Goal: Task Accomplishment & Management: Complete application form

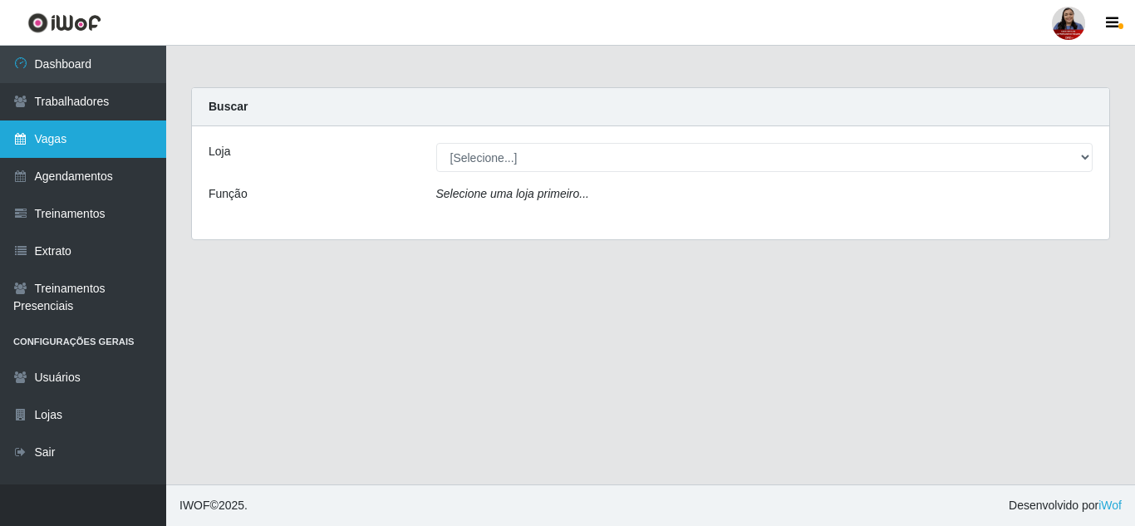
click at [131, 149] on link "Vagas" at bounding box center [83, 138] width 166 height 37
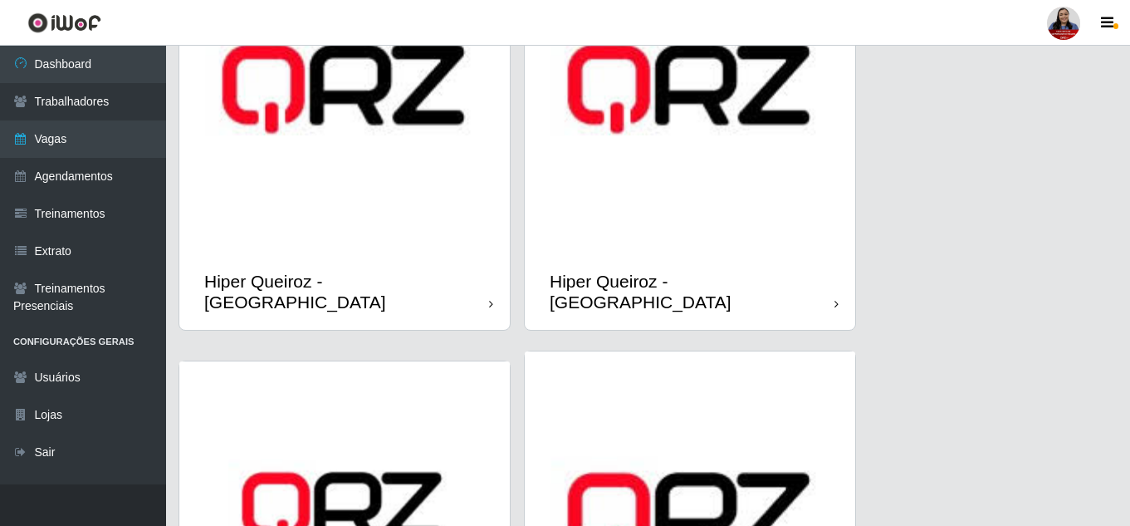
scroll to position [581, 0]
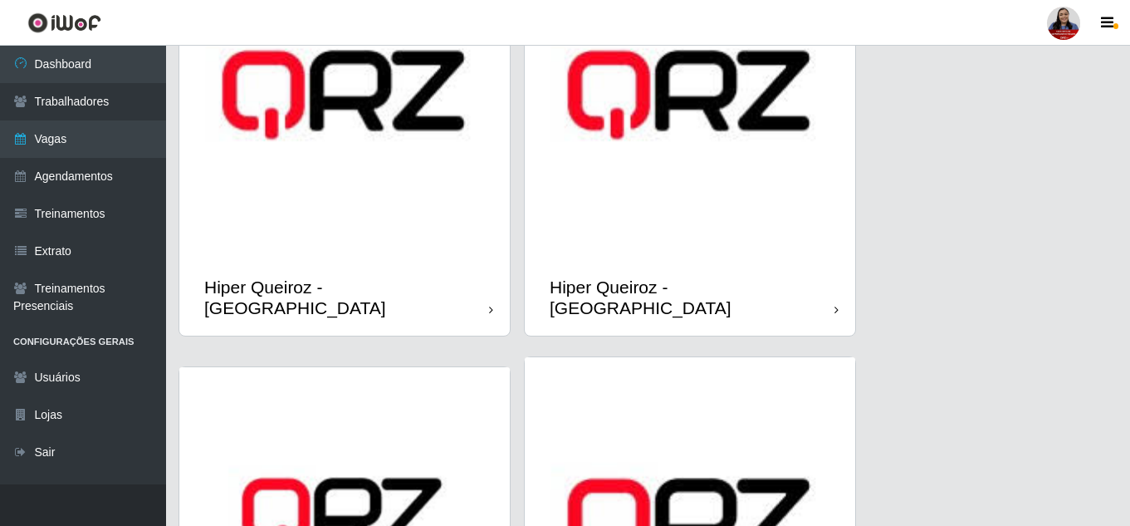
click at [659, 252] on img at bounding box center [690, 94] width 331 height 331
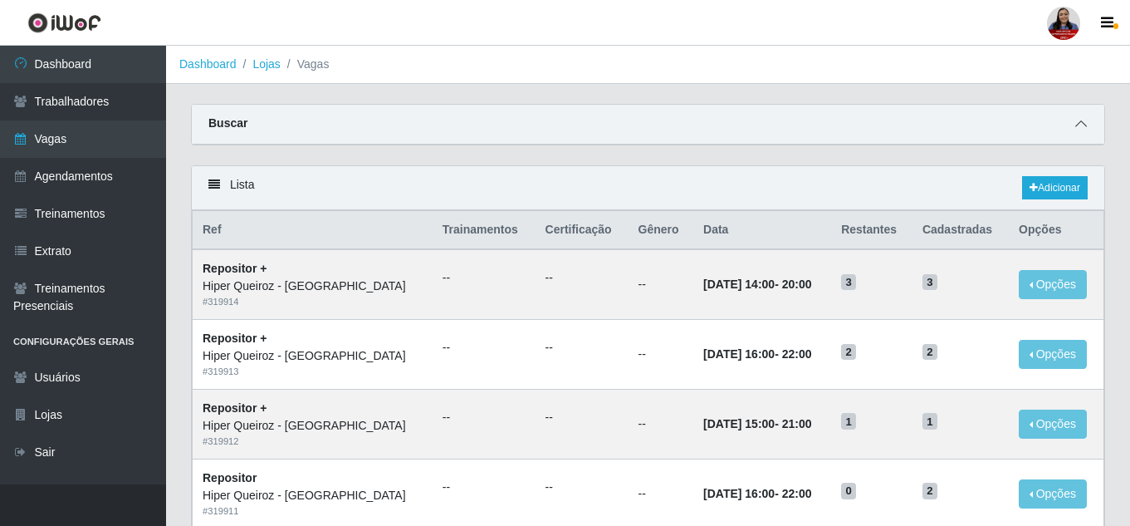
click at [1087, 125] on span at bounding box center [1081, 124] width 20 height 19
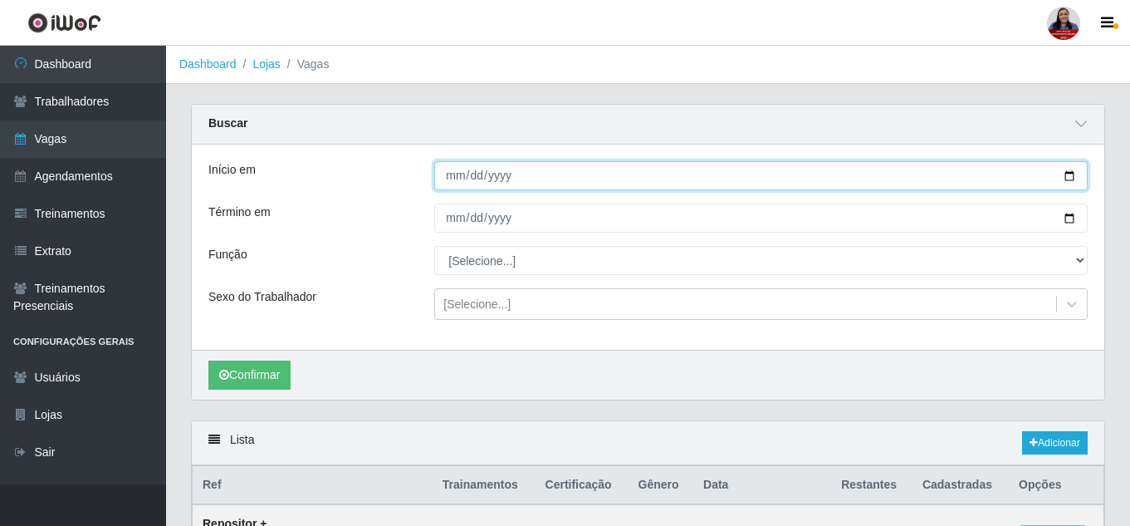
click at [1075, 175] on input "Início em" at bounding box center [761, 175] width 654 height 29
type input "[DATE]"
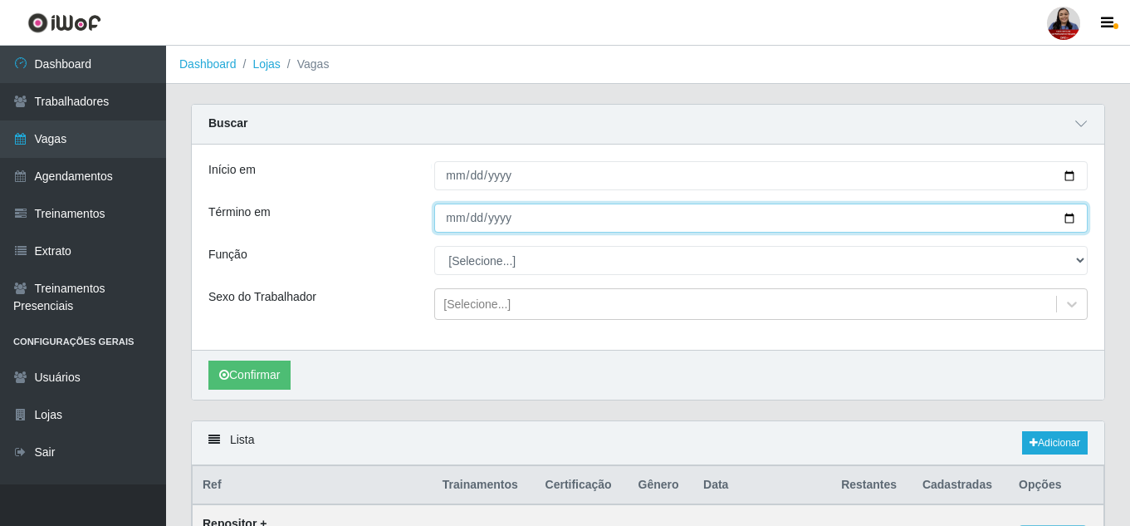
click at [1072, 218] on input "Término em" at bounding box center [761, 217] width 654 height 29
type input "[DATE]"
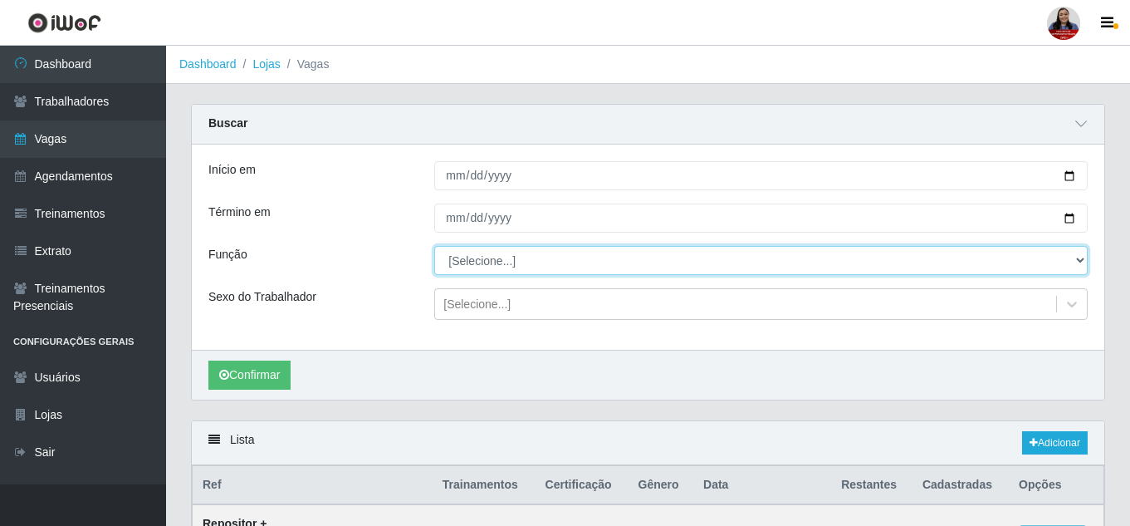
click at [609, 250] on select "[Selecione...] ASG ASG + ASG ++ Embalador Embalador + Embalador ++ Repositor Re…" at bounding box center [761, 260] width 654 height 29
click at [434, 247] on select "[Selecione...] ASG ASG + ASG ++ Embalador Embalador + Embalador ++ Repositor Re…" at bounding box center [761, 260] width 654 height 29
click at [542, 265] on select "[Selecione...] ASG ASG + ASG ++ Embalador Embalador + Embalador ++ Repositor Re…" at bounding box center [761, 260] width 654 height 29
select select "16"
click at [434, 247] on select "[Selecione...] ASG ASG + ASG ++ Embalador Embalador + Embalador ++ Repositor Re…" at bounding box center [761, 260] width 654 height 29
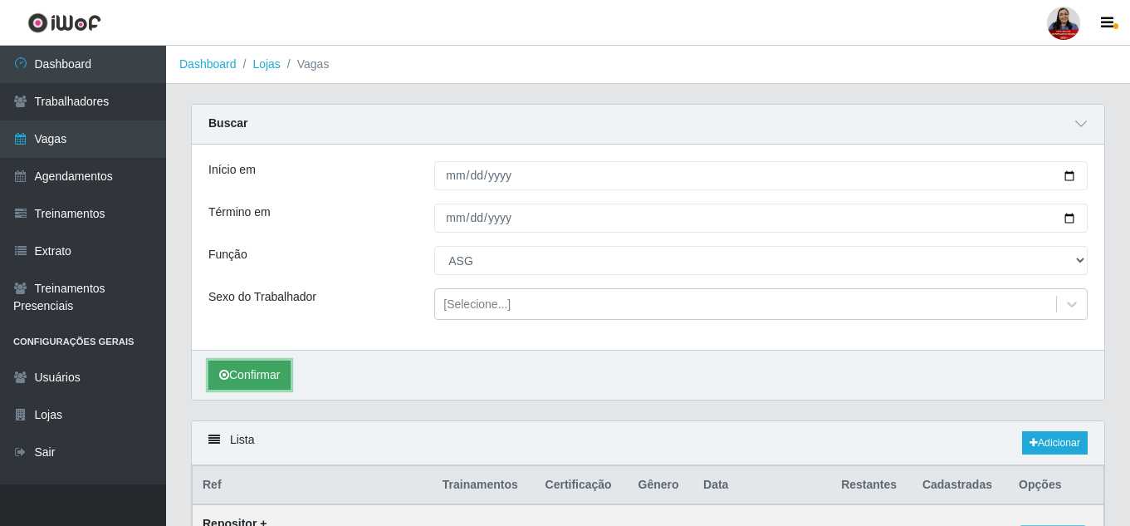
click at [255, 387] on button "Confirmar" at bounding box center [249, 374] width 82 height 29
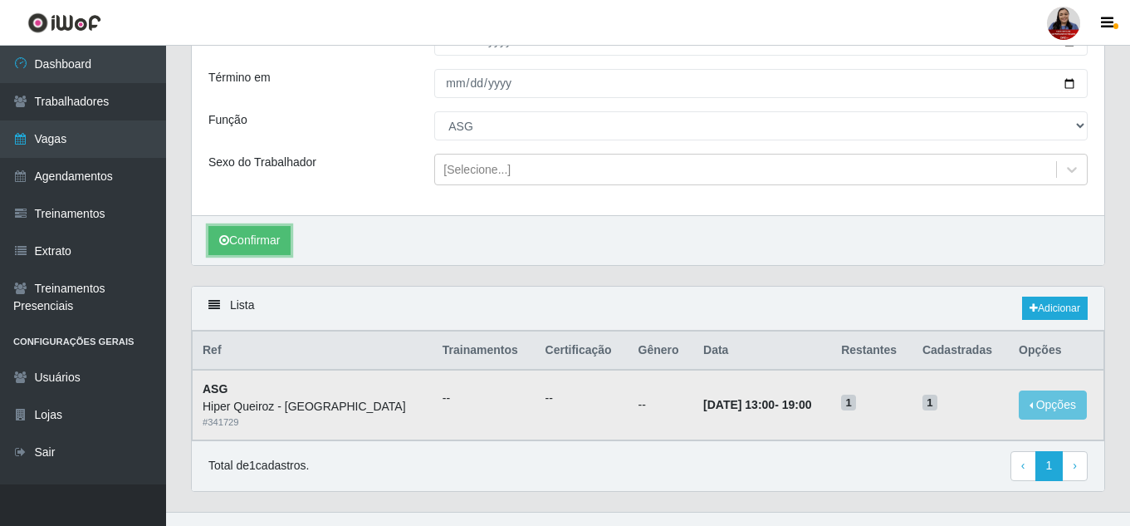
scroll to position [163, 0]
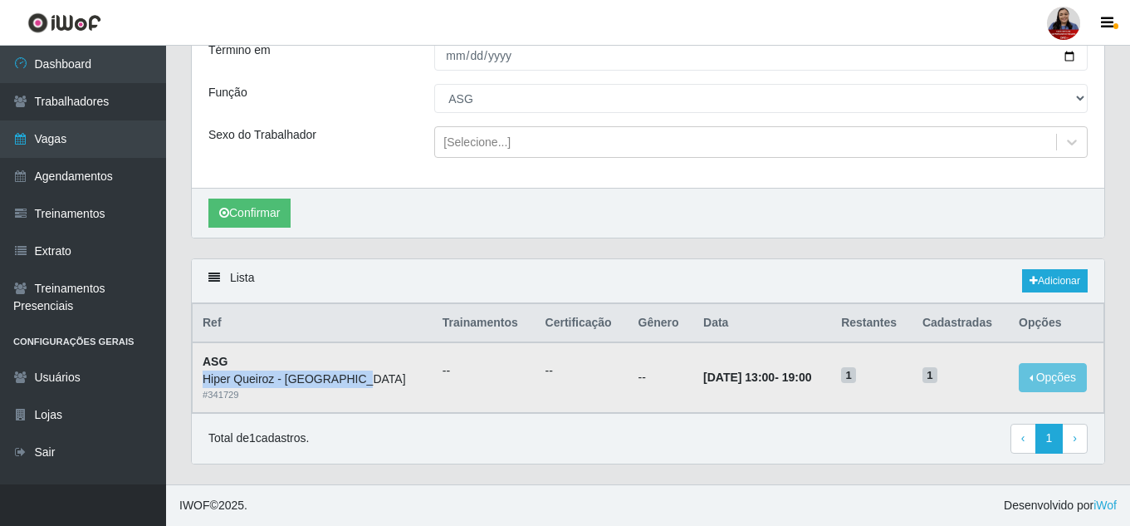
drag, startPoint x: 204, startPoint y: 380, endPoint x: 363, endPoint y: 382, distance: 158.6
click at [363, 382] on div "Hiper Queiroz - [GEOGRAPHIC_DATA]" at bounding box center [313, 378] width 220 height 17
drag, startPoint x: 904, startPoint y: 324, endPoint x: 923, endPoint y: 323, distance: 19.1
click at [917, 324] on tr "Ref Trainamentos Certificação Gênero Data Restantes Cadastradas Opções" at bounding box center [649, 323] width 912 height 39
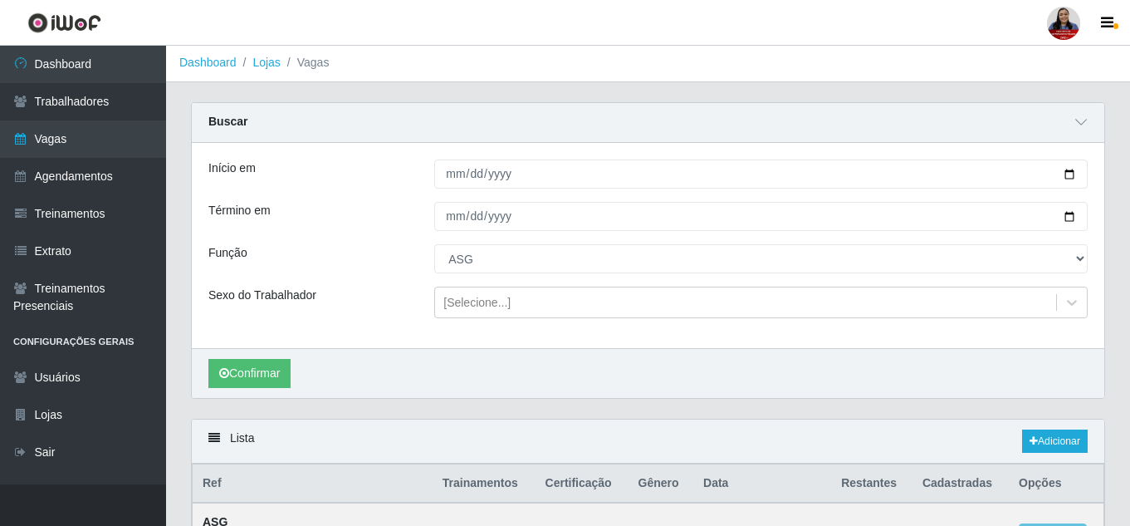
scroll to position [0, 0]
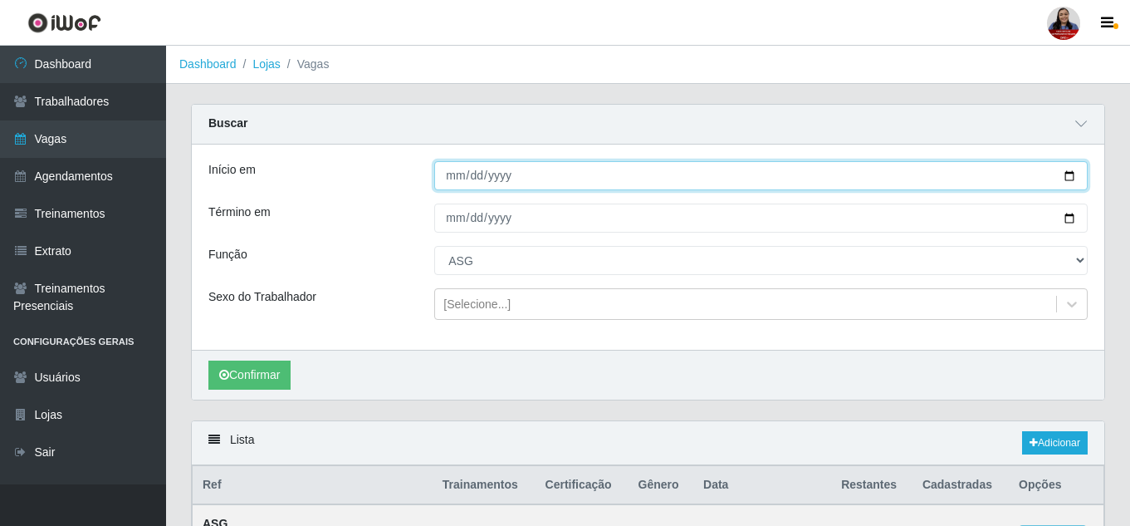
click at [1071, 180] on input "[DATE]" at bounding box center [761, 175] width 654 height 29
type input "[DATE]"
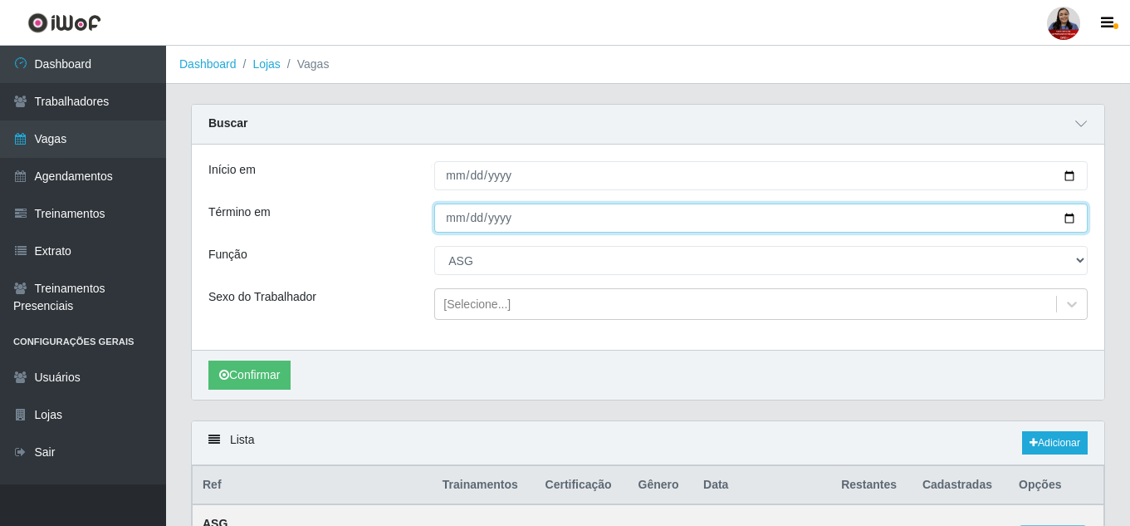
click at [1073, 222] on input "[DATE]" at bounding box center [761, 217] width 654 height 29
type input "[DATE]"
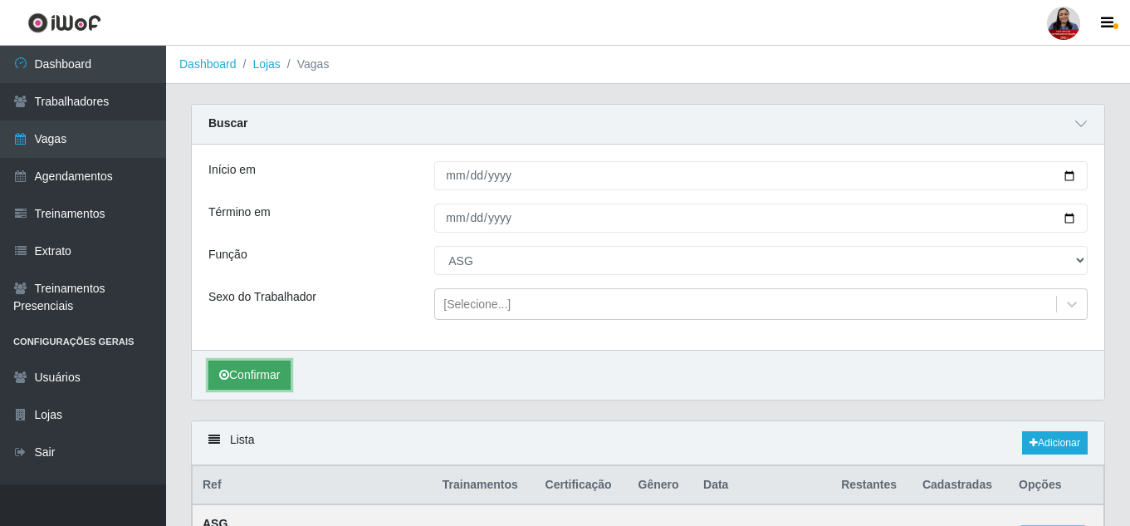
click at [280, 384] on button "Confirmar" at bounding box center [249, 374] width 82 height 29
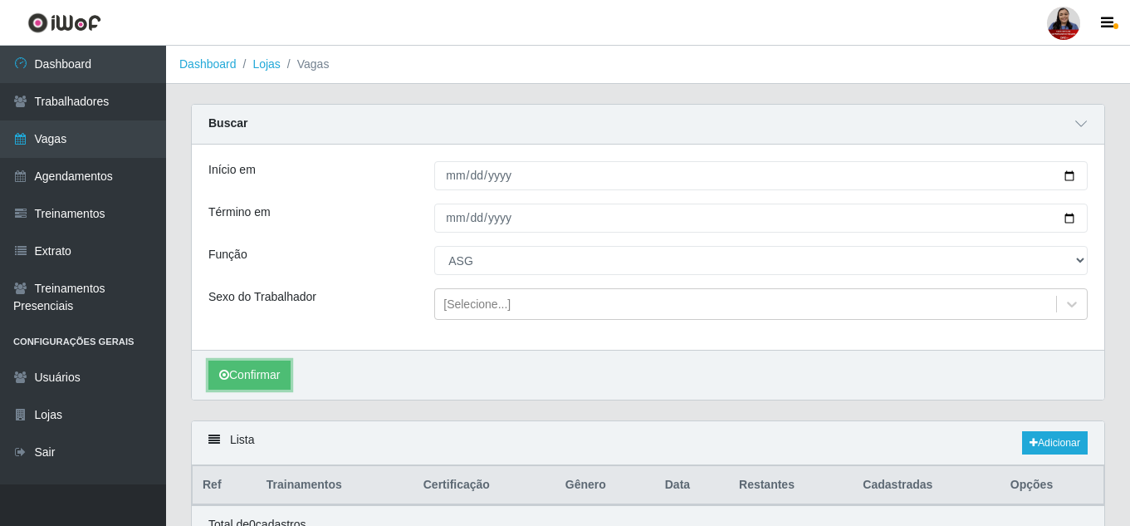
scroll to position [81, 0]
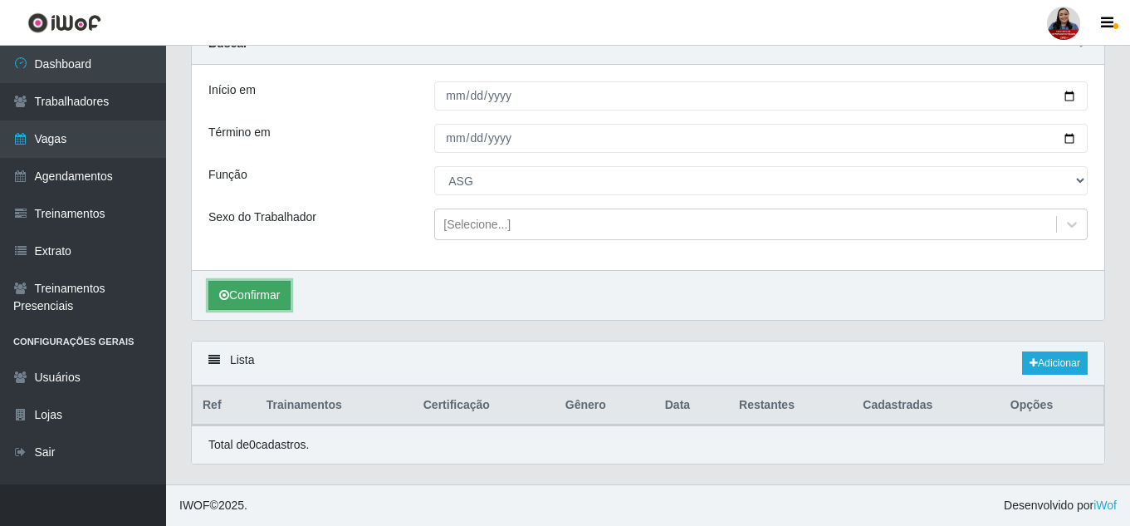
click at [243, 293] on button "Confirmar" at bounding box center [249, 295] width 82 height 29
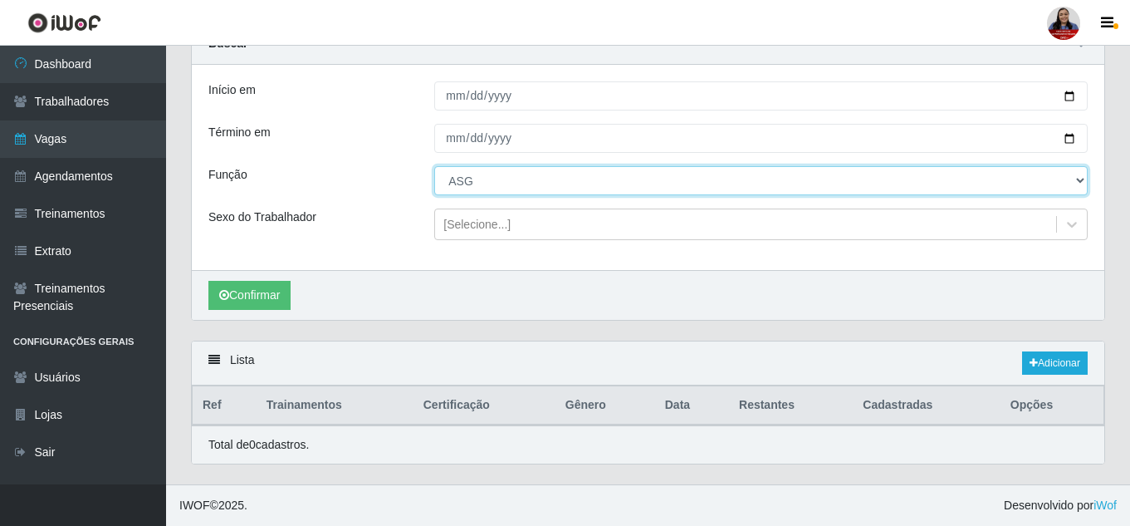
click at [548, 189] on select "[Selecione...] ASG ASG + ASG ++ Embalador Embalador + Embalador ++ Repositor Re…" at bounding box center [761, 180] width 654 height 29
click at [434, 166] on select "[Selecione...] ASG ASG + ASG ++ Embalador Embalador + Embalador ++ Repositor Re…" at bounding box center [761, 180] width 654 height 29
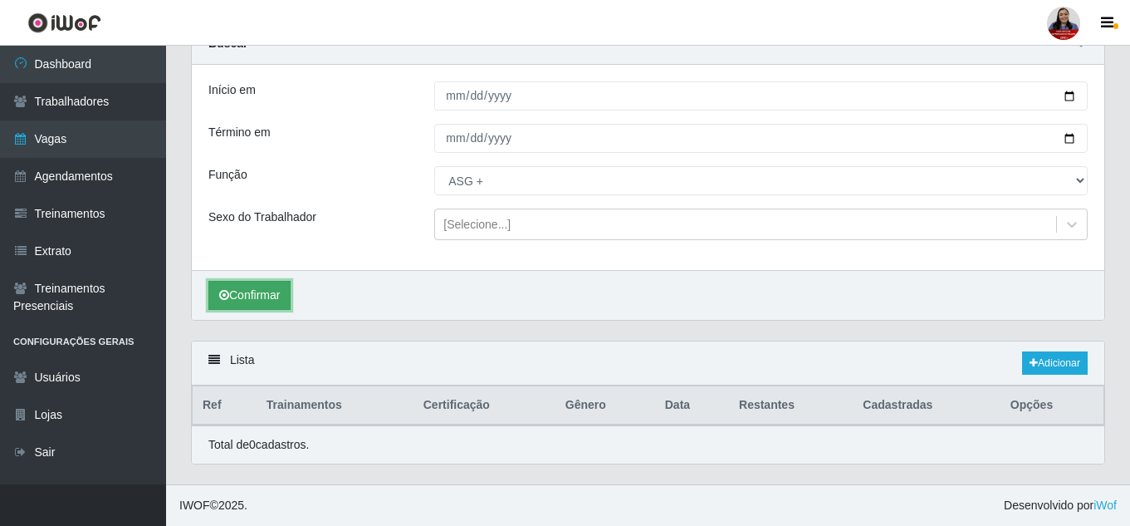
click at [268, 287] on button "Confirmar" at bounding box center [249, 295] width 82 height 29
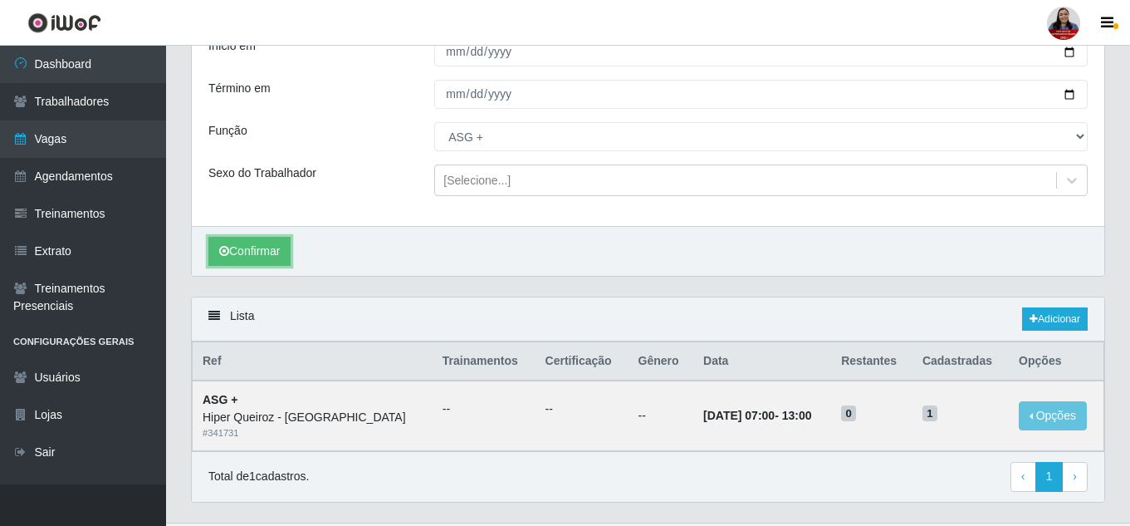
scroll to position [163, 0]
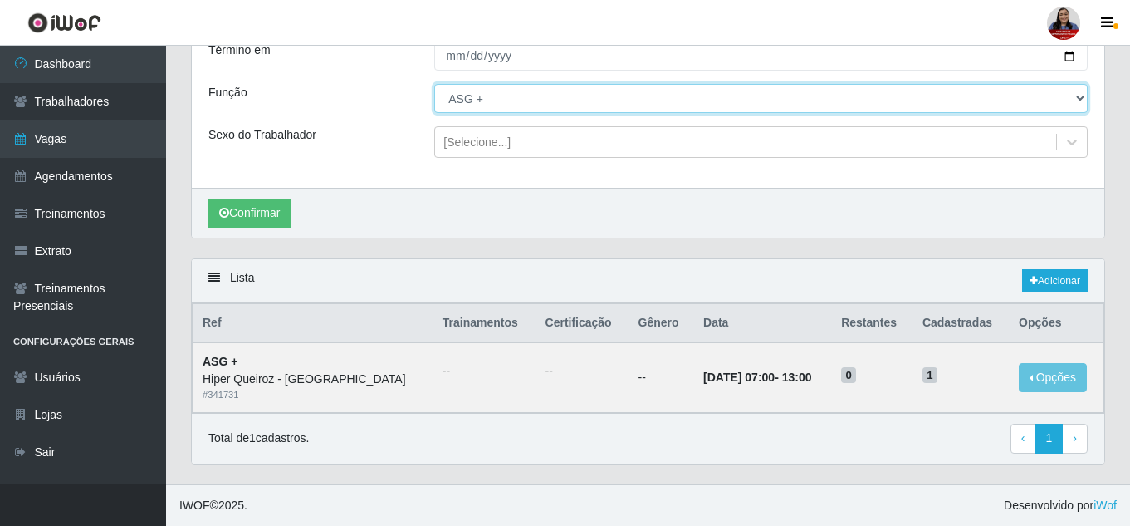
click at [1024, 100] on select "[Selecione...] ASG ASG + ASG ++ Embalador Embalador + Embalador ++ Repositor Re…" at bounding box center [761, 98] width 654 height 29
select select "80"
click at [434, 84] on select "[Selecione...] ASG ASG + ASG ++ Embalador Embalador + Embalador ++ Repositor Re…" at bounding box center [761, 98] width 654 height 29
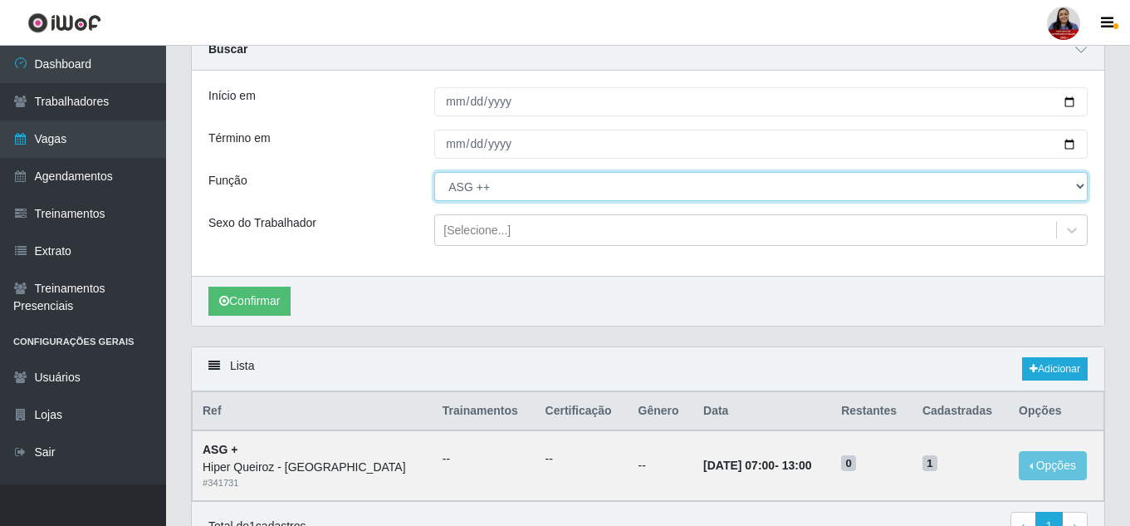
scroll to position [0, 0]
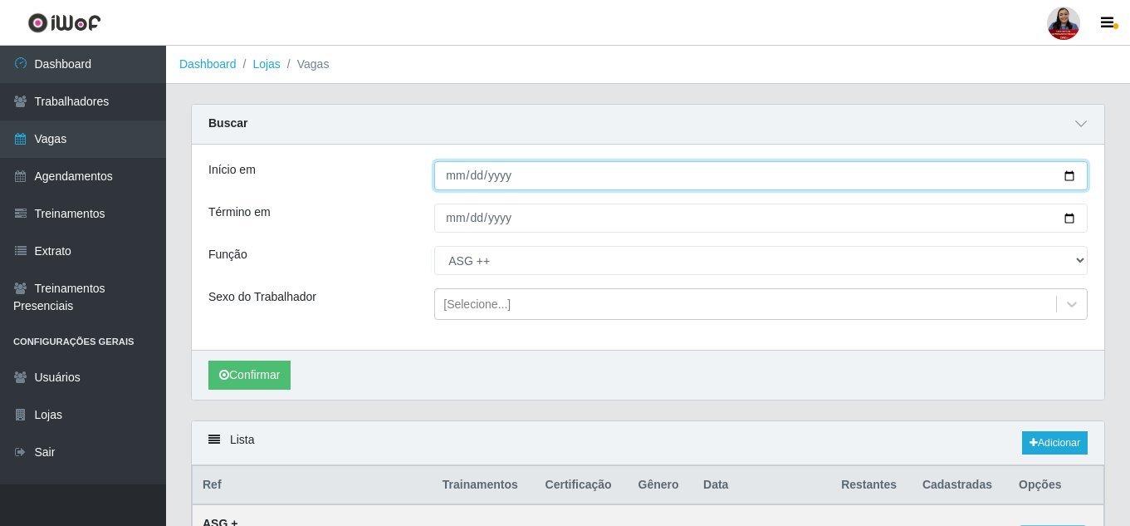
click at [1071, 175] on input "[DATE]" at bounding box center [761, 175] width 654 height 29
type input "2025-09-07"
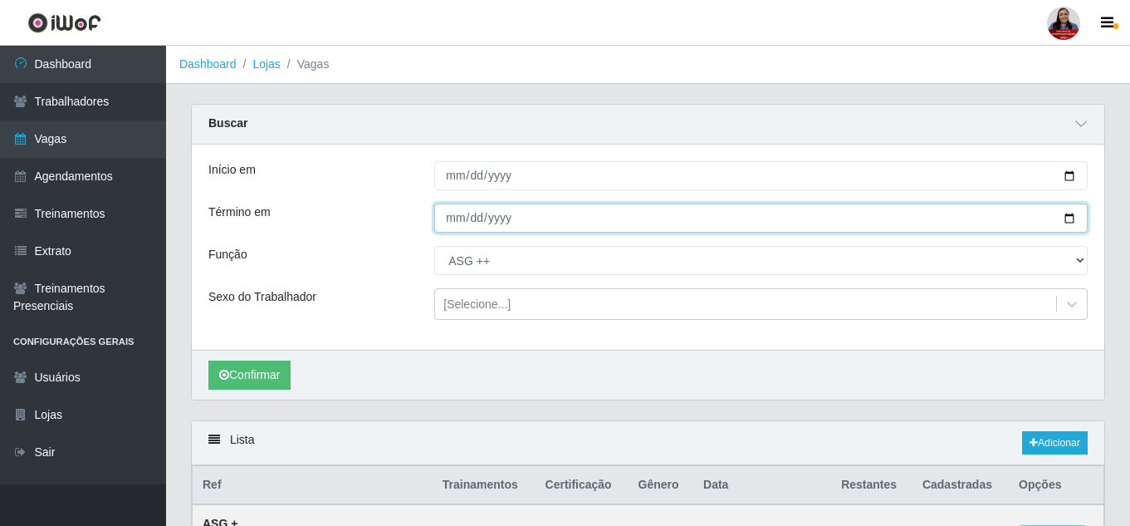
click at [1071, 214] on input "[DATE]" at bounding box center [761, 217] width 654 height 29
type input "2025-09-07"
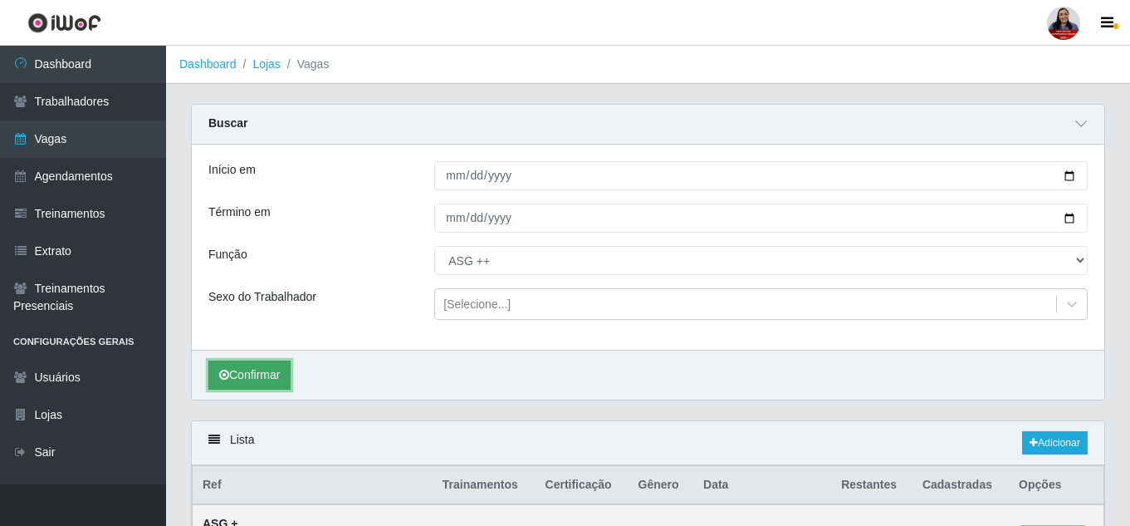
click at [277, 379] on button "Confirmar" at bounding box center [249, 374] width 82 height 29
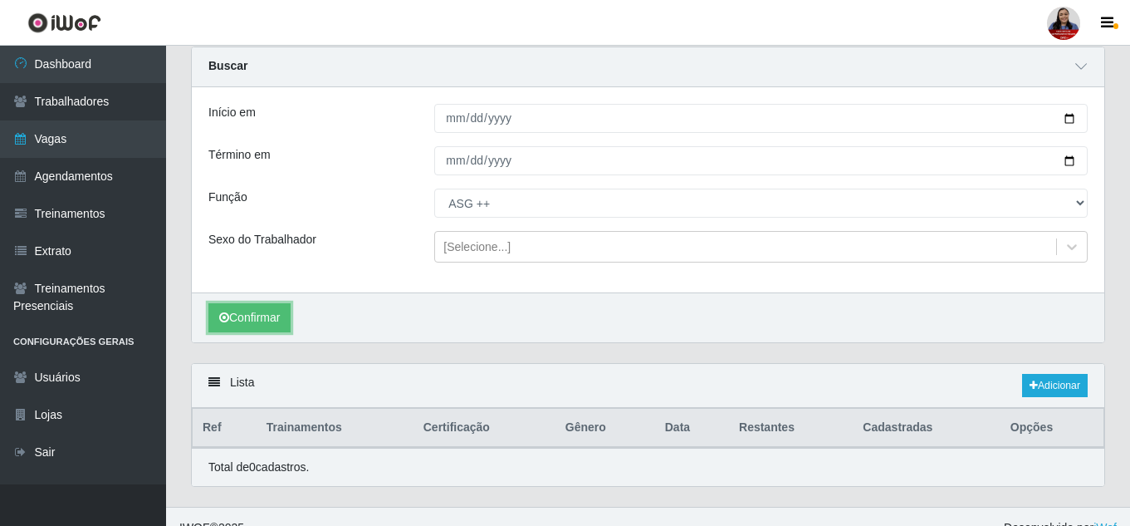
scroll to position [81, 0]
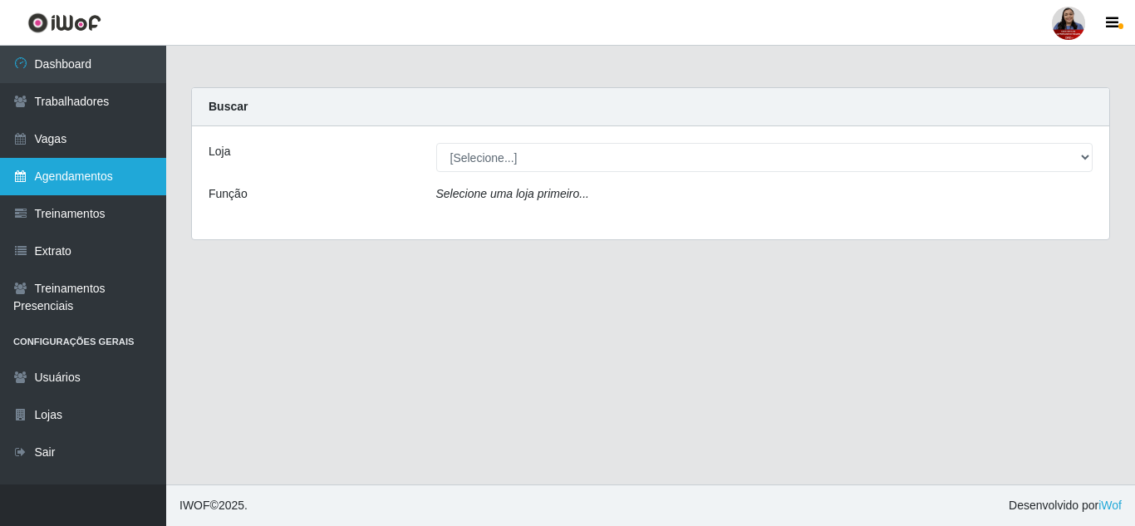
click at [92, 169] on link "Agendamentos" at bounding box center [83, 176] width 166 height 37
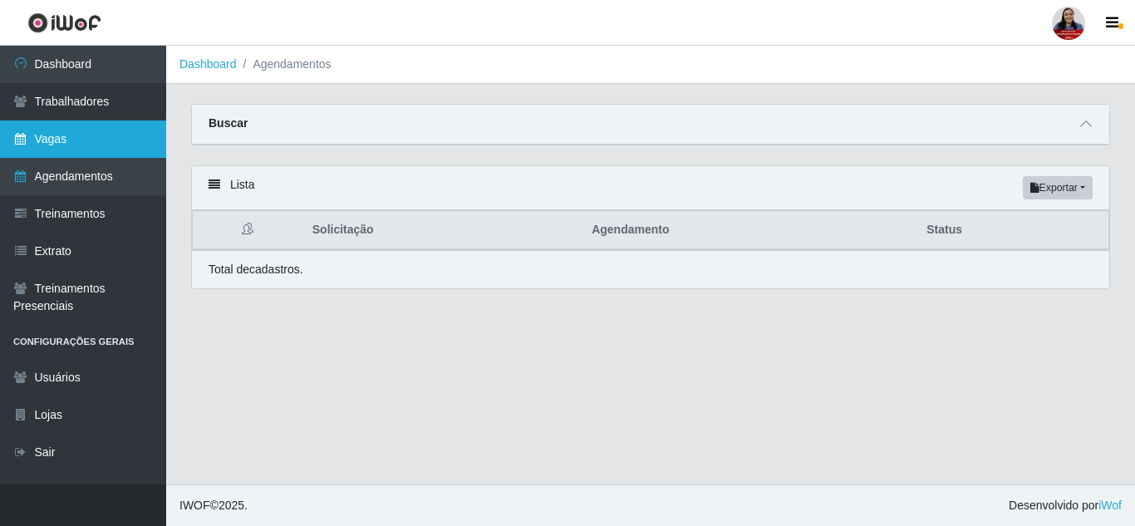
click at [94, 136] on link "Vagas" at bounding box center [83, 138] width 166 height 37
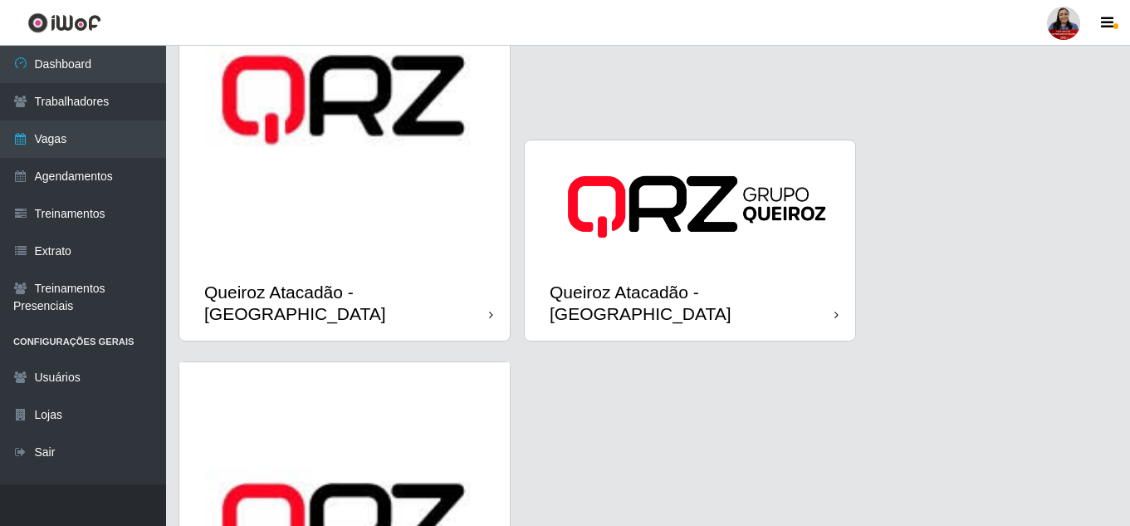
scroll to position [2506, 0]
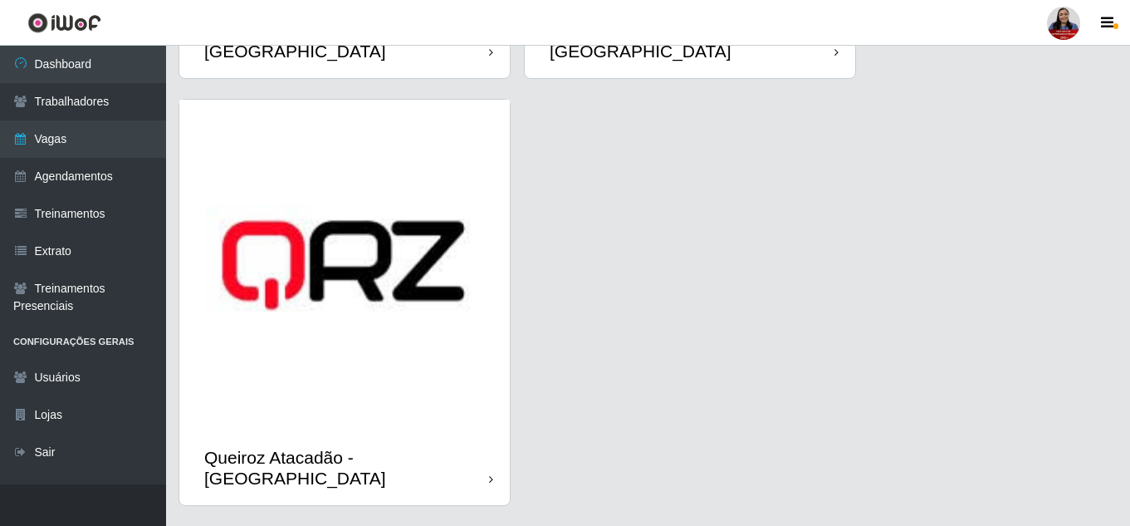
click at [398, 447] on div "Queiroz Atacadão - [GEOGRAPHIC_DATA]" at bounding box center [346, 468] width 285 height 42
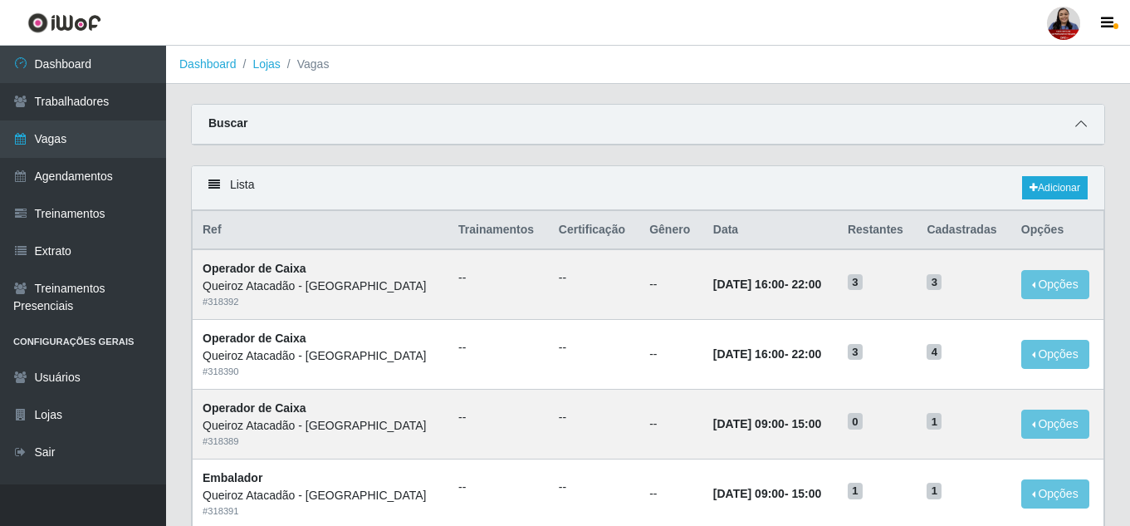
click at [1081, 122] on icon at bounding box center [1082, 124] width 12 height 12
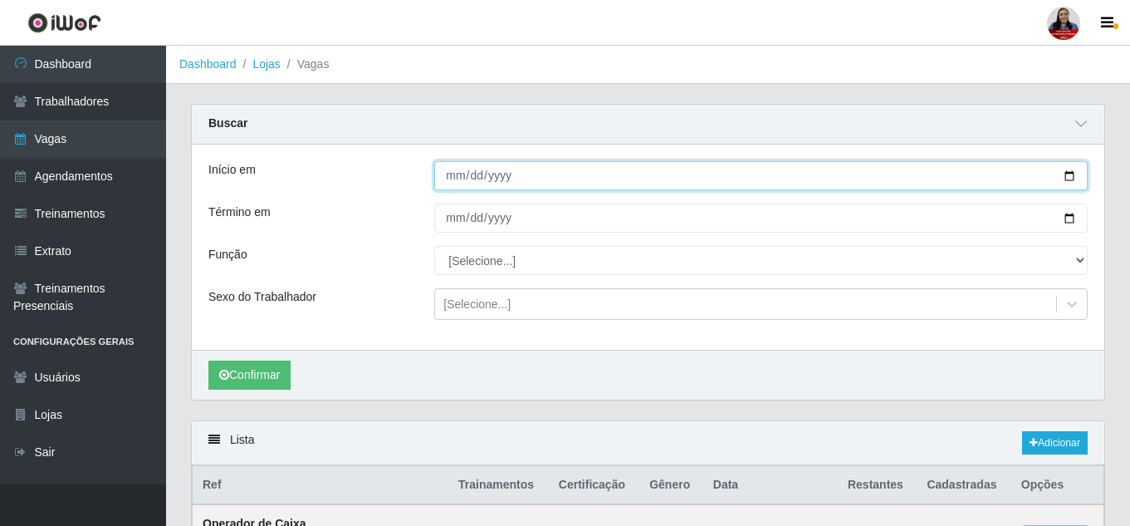
click at [1067, 176] on input "Início em" at bounding box center [761, 175] width 654 height 29
type input "[DATE]"
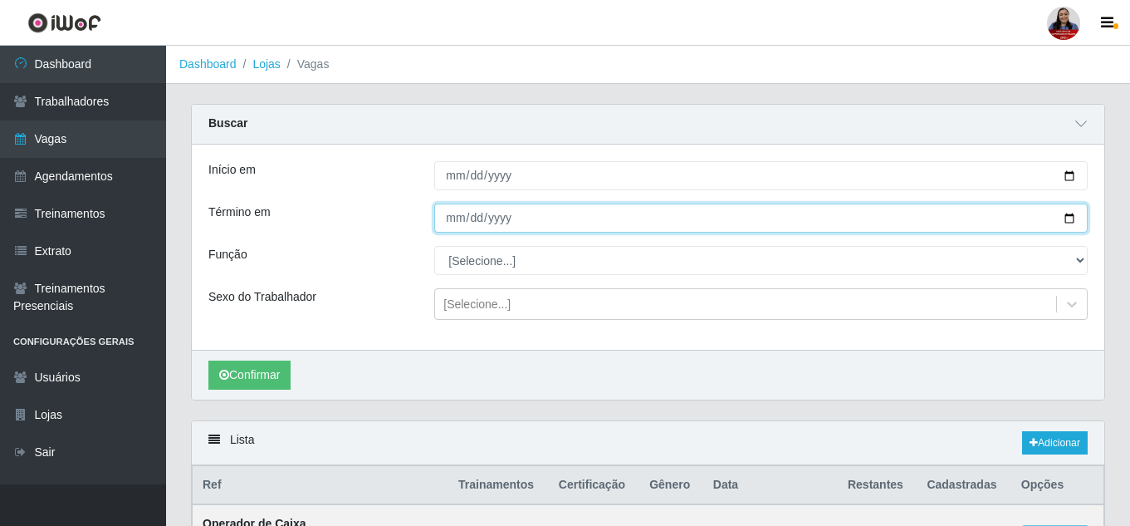
click at [1071, 213] on input "Término em" at bounding box center [761, 217] width 654 height 29
type input "[DATE]"
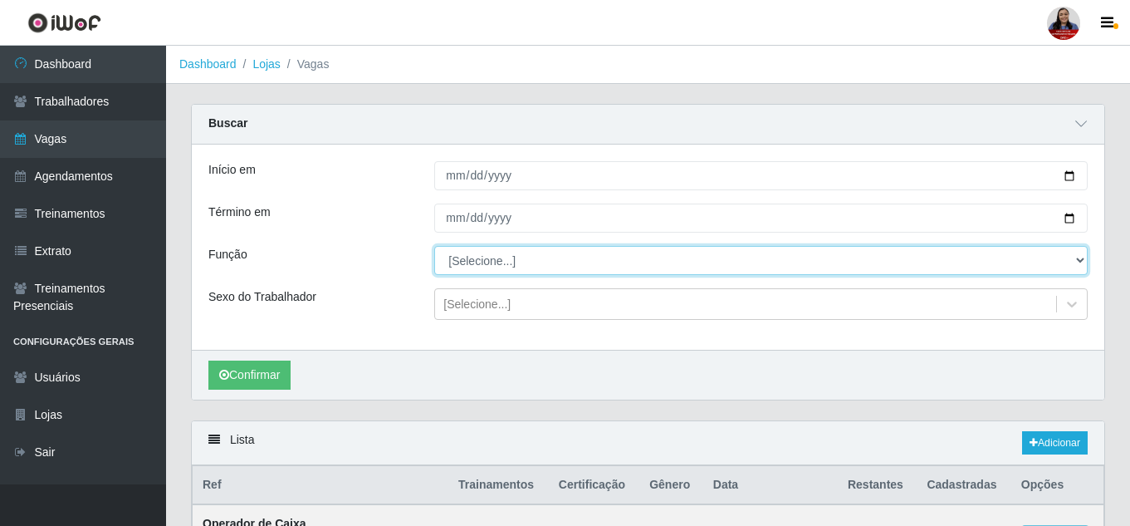
click at [586, 263] on select "[Selecione...] Embalador Embalador + Embalador ++ Operador de Caixa Operador de…" at bounding box center [761, 260] width 654 height 29
click at [434, 247] on select "[Selecione...] Embalador Embalador + Embalador ++ Operador de Caixa Operador de…" at bounding box center [761, 260] width 654 height 29
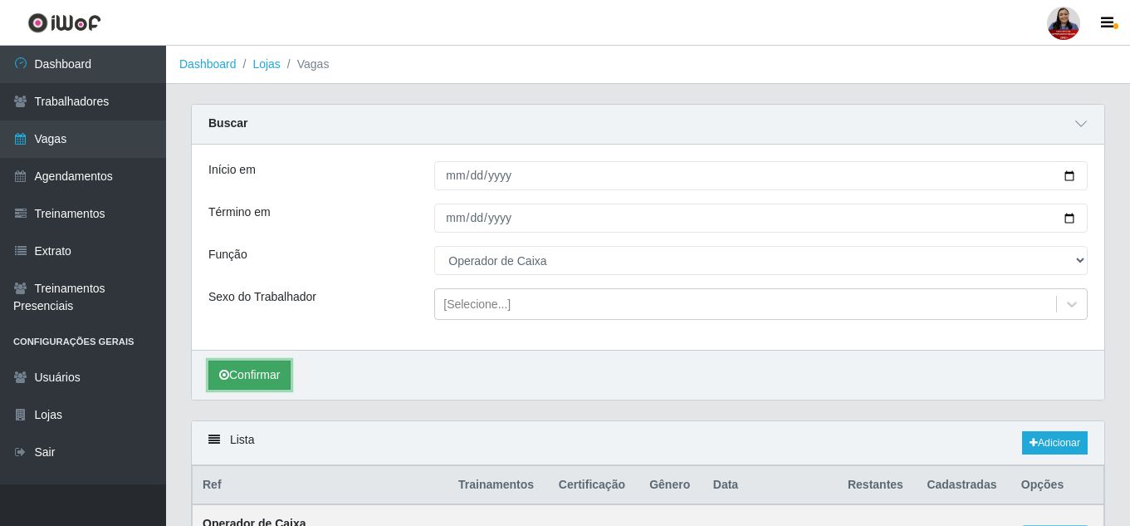
click at [245, 371] on button "Confirmar" at bounding box center [249, 374] width 82 height 29
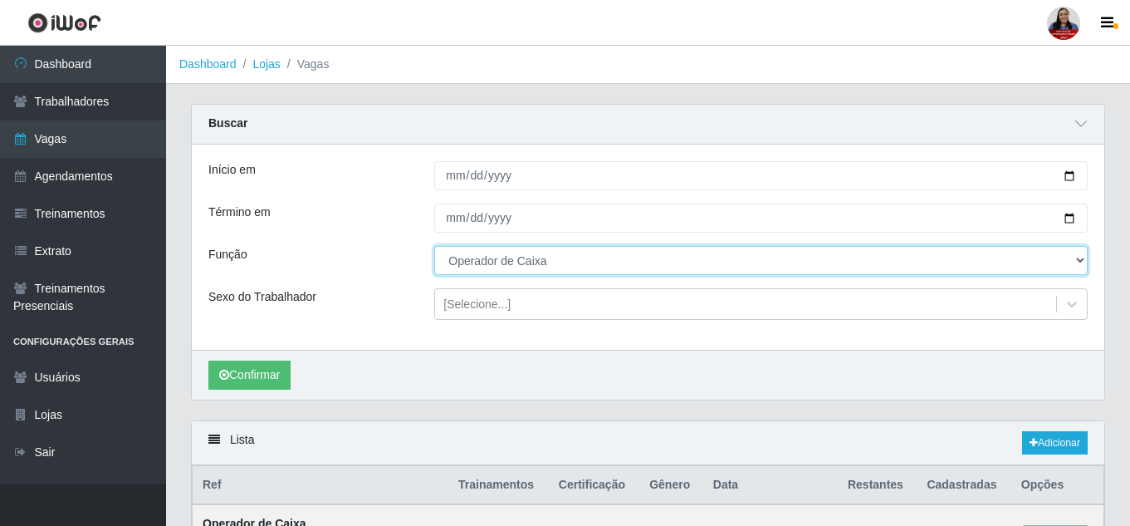
click at [686, 266] on select "[Selecione...] Embalador Embalador + Embalador ++ Operador de Caixa Operador de…" at bounding box center [761, 260] width 654 height 29
click at [434, 247] on select "[Selecione...] Embalador Embalador + Embalador ++ Operador de Caixa Operador de…" at bounding box center [761, 260] width 654 height 29
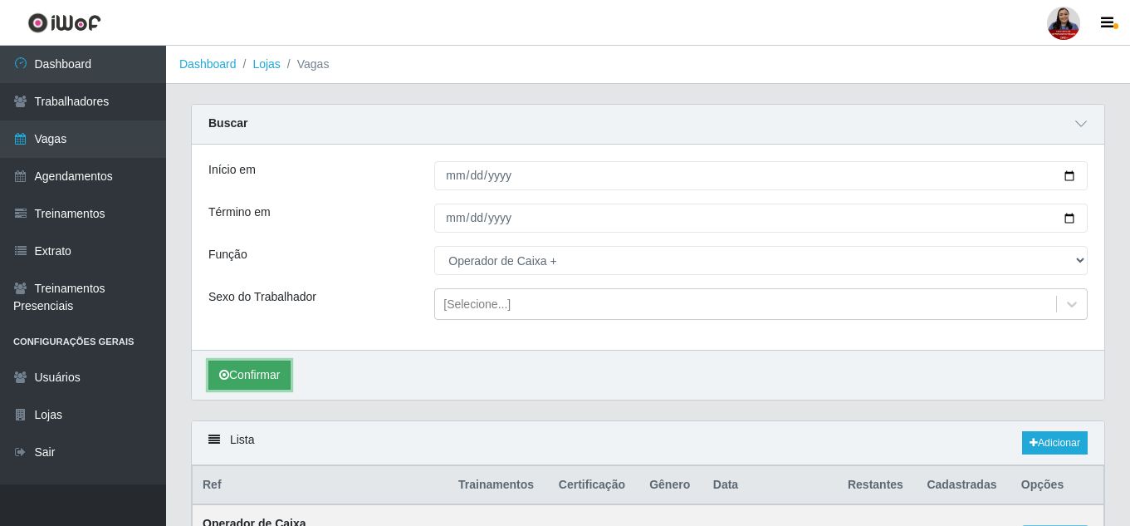
click at [243, 380] on button "Confirmar" at bounding box center [249, 374] width 82 height 29
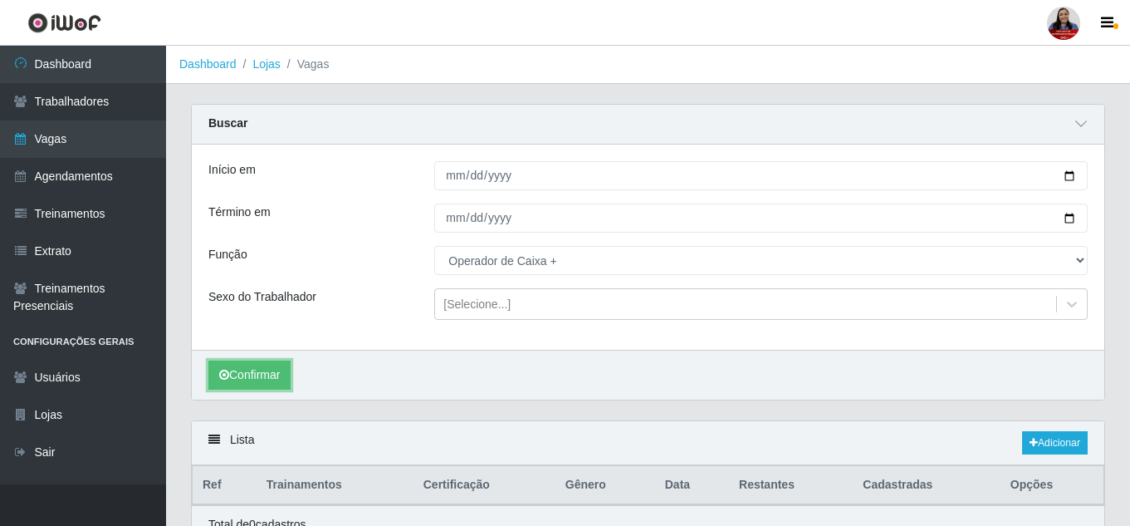
scroll to position [81, 0]
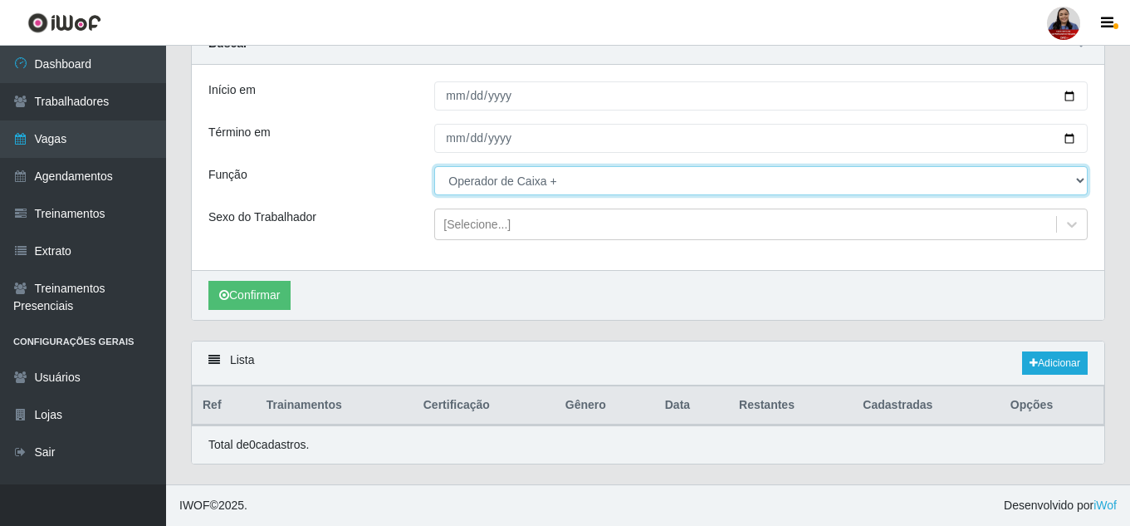
click at [580, 184] on select "[Selecione...] Embalador Embalador + Embalador ++ Operador de Caixa Operador de…" at bounding box center [761, 180] width 654 height 29
click at [434, 166] on select "[Selecione...] Embalador Embalador + Embalador ++ Operador de Caixa Operador de…" at bounding box center [761, 180] width 654 height 29
click at [490, 187] on select "[Selecione...] Embalador Embalador + Embalador ++ Operador de Caixa Operador de…" at bounding box center [761, 180] width 654 height 29
select select "22"
click at [434, 166] on select "[Selecione...] Embalador Embalador + Embalador ++ Operador de Caixa Operador de…" at bounding box center [761, 180] width 654 height 29
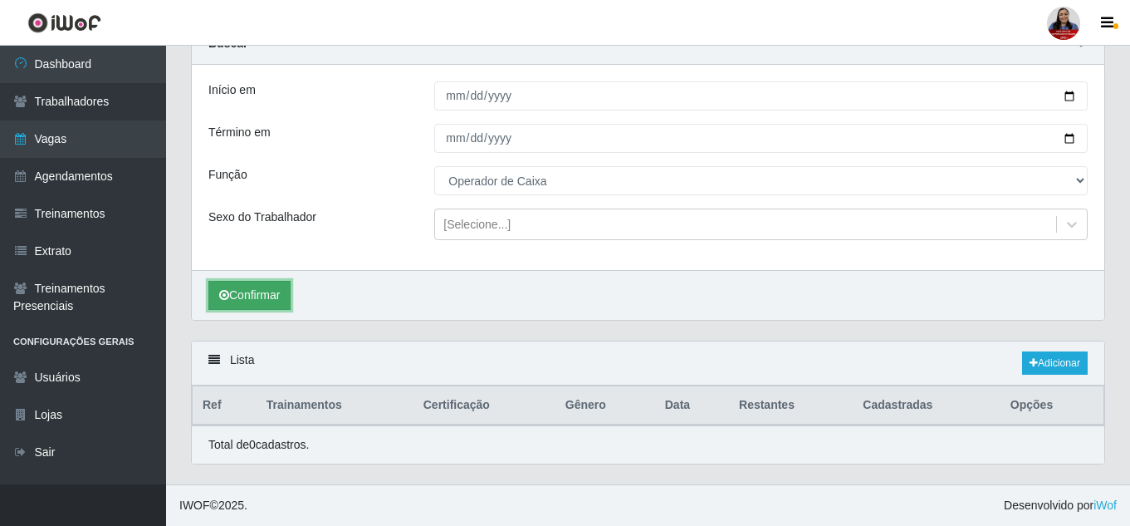
click at [243, 294] on button "Confirmar" at bounding box center [249, 295] width 82 height 29
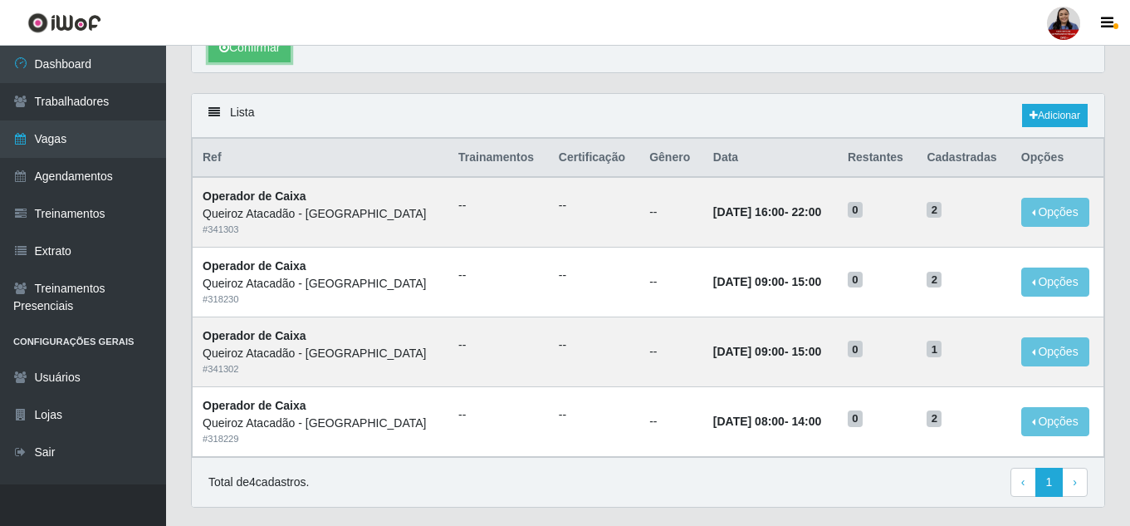
scroll to position [371, 0]
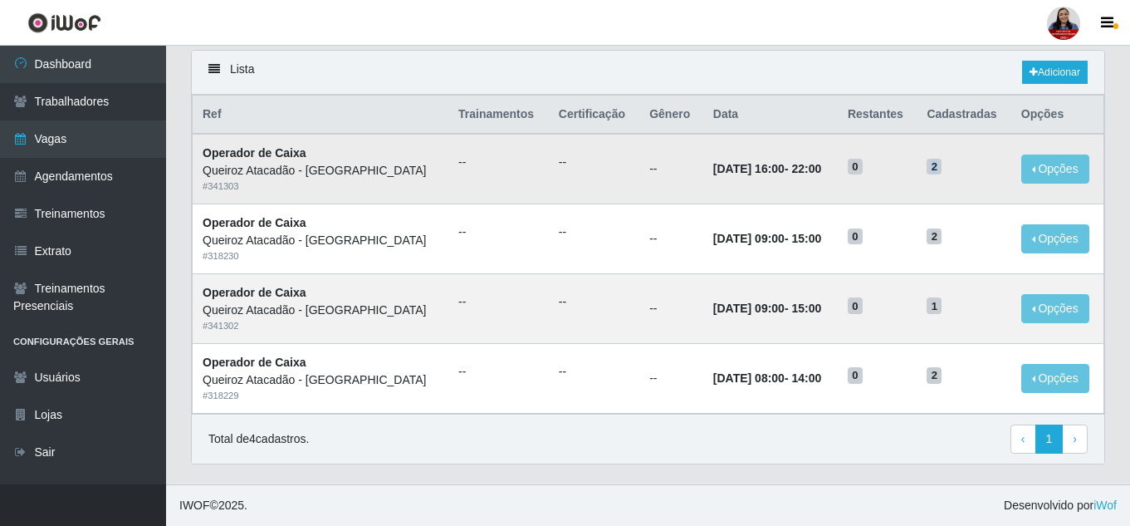
drag, startPoint x: 942, startPoint y: 164, endPoint x: 950, endPoint y: 168, distance: 8.9
click at [942, 168] on span "2" at bounding box center [934, 167] width 15 height 17
click at [972, 169] on h5 "2" at bounding box center [964, 165] width 74 height 17
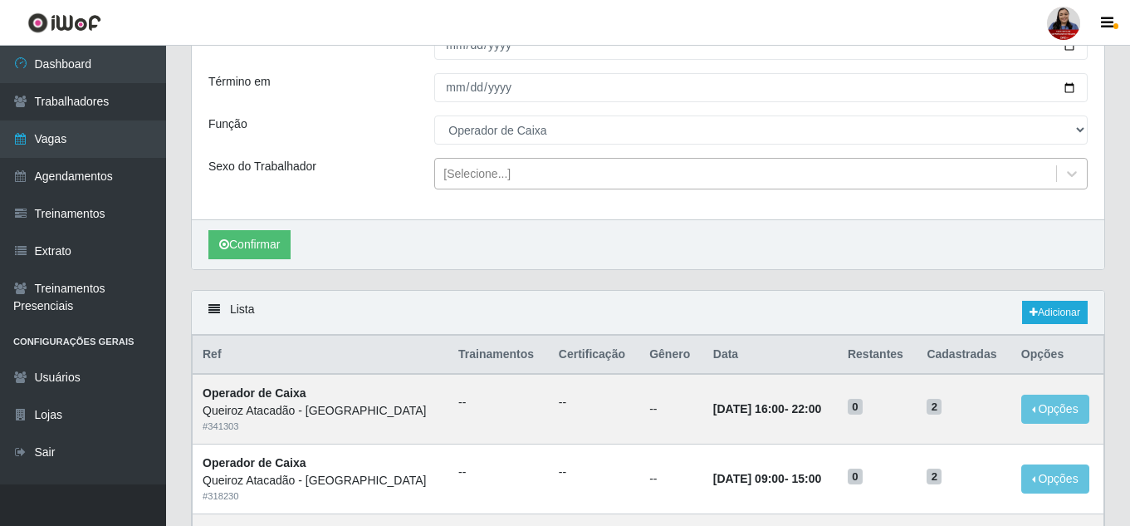
scroll to position [288, 0]
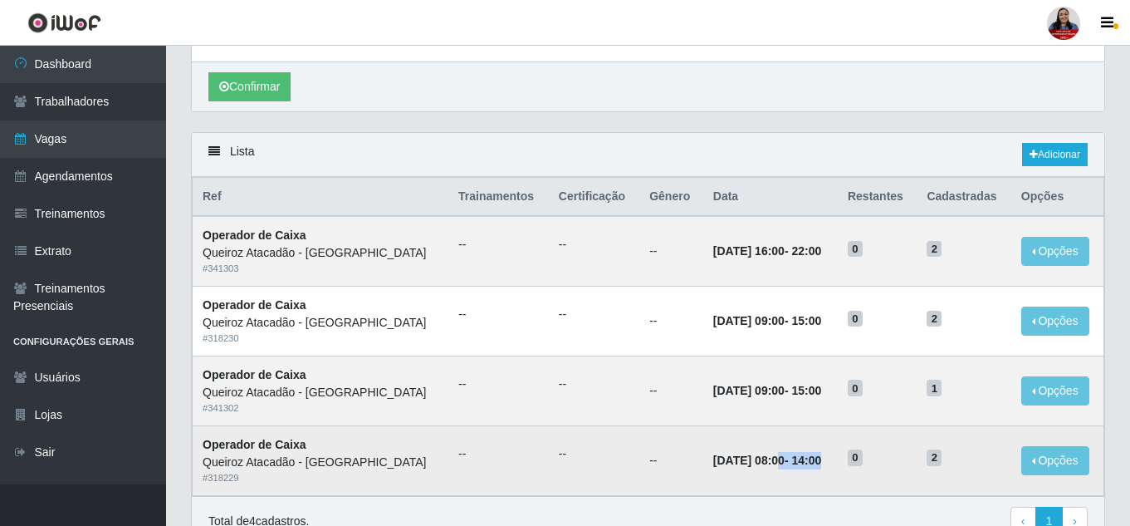
drag, startPoint x: 772, startPoint y: 464, endPoint x: 845, endPoint y: 463, distance: 73.1
click at [838, 463] on td "05/09/2025, 08:00 - 14:00" at bounding box center [770, 460] width 135 height 70
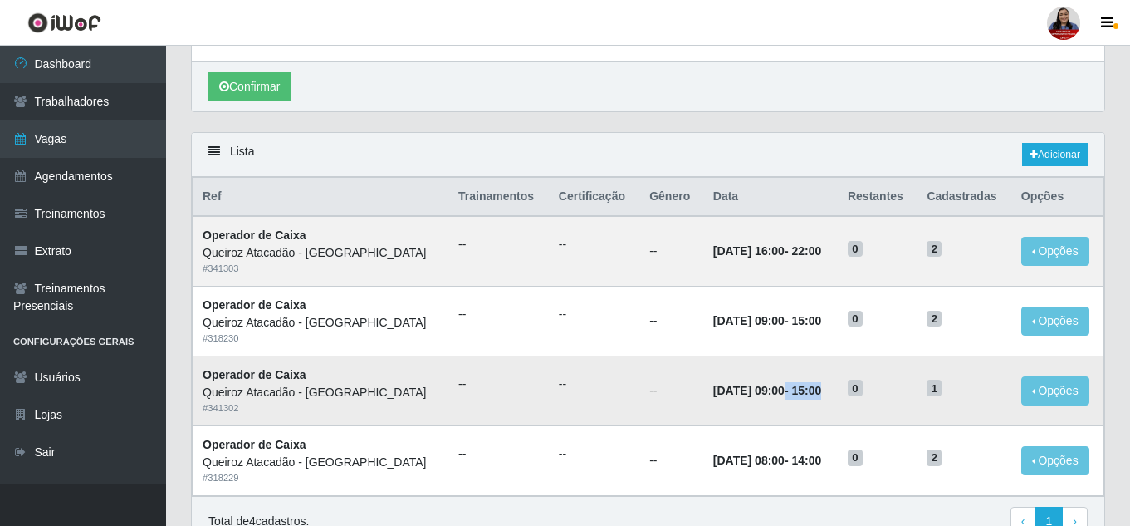
drag, startPoint x: 774, startPoint y: 392, endPoint x: 847, endPoint y: 392, distance: 73.1
click at [838, 392] on td "05/09/2025, 09:00 - 15:00" at bounding box center [770, 390] width 135 height 70
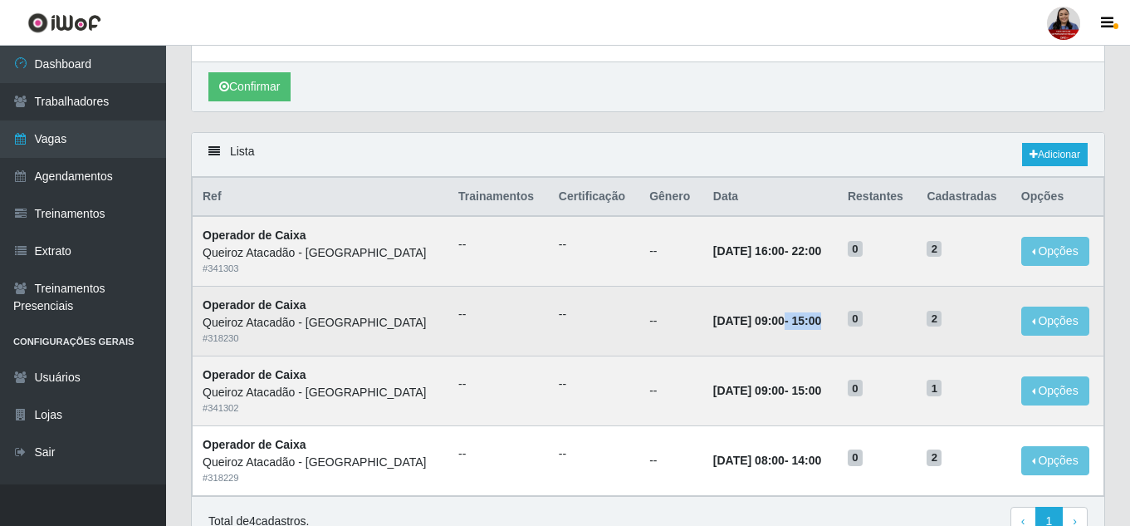
drag, startPoint x: 774, startPoint y: 320, endPoint x: 844, endPoint y: 320, distance: 69.8
click at [821, 320] on strong "05/09/2025, 09:00 - 15:00" at bounding box center [767, 320] width 108 height 13
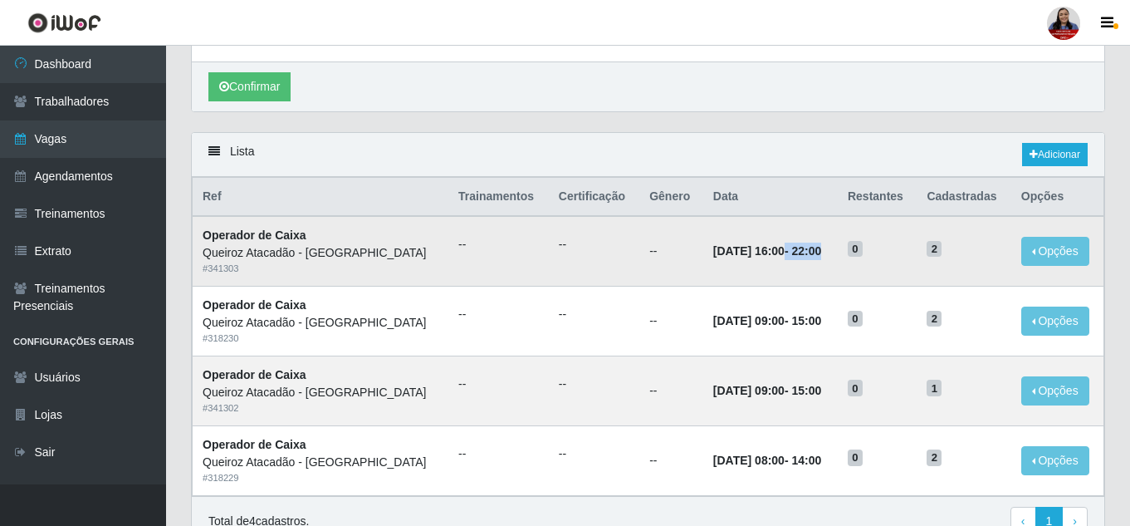
drag, startPoint x: 775, startPoint y: 253, endPoint x: 853, endPoint y: 252, distance: 78.1
click at [838, 252] on td "05/09/2025, 16:00 - 22:00" at bounding box center [770, 251] width 135 height 70
click at [838, 375] on td "05/09/2025, 09:00 - 15:00" at bounding box center [770, 390] width 135 height 70
click at [1060, 155] on link "Adicionar" at bounding box center [1055, 154] width 66 height 23
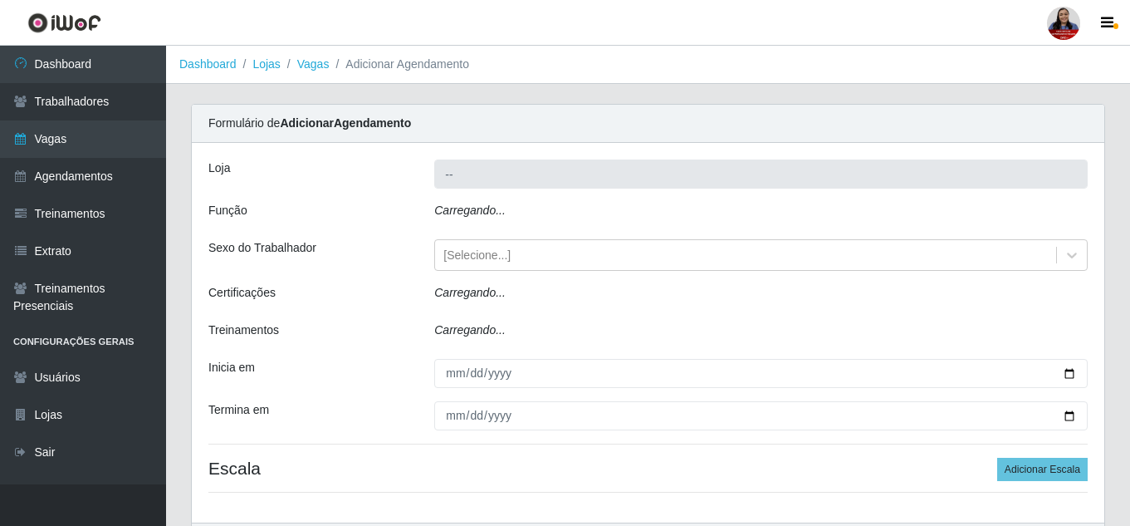
type input "Queiroz Atacadão - [GEOGRAPHIC_DATA]"
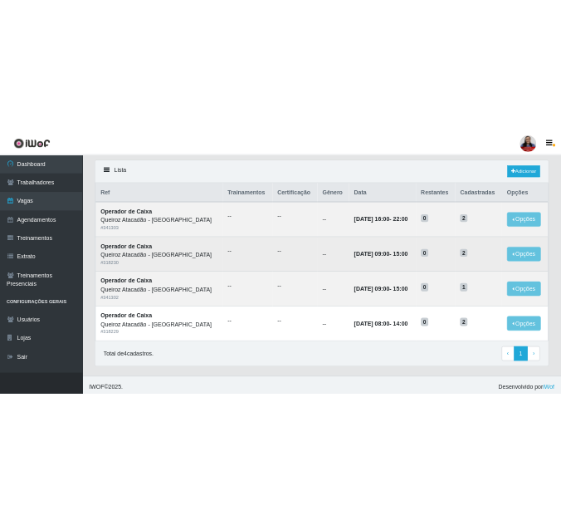
scroll to position [116, 0]
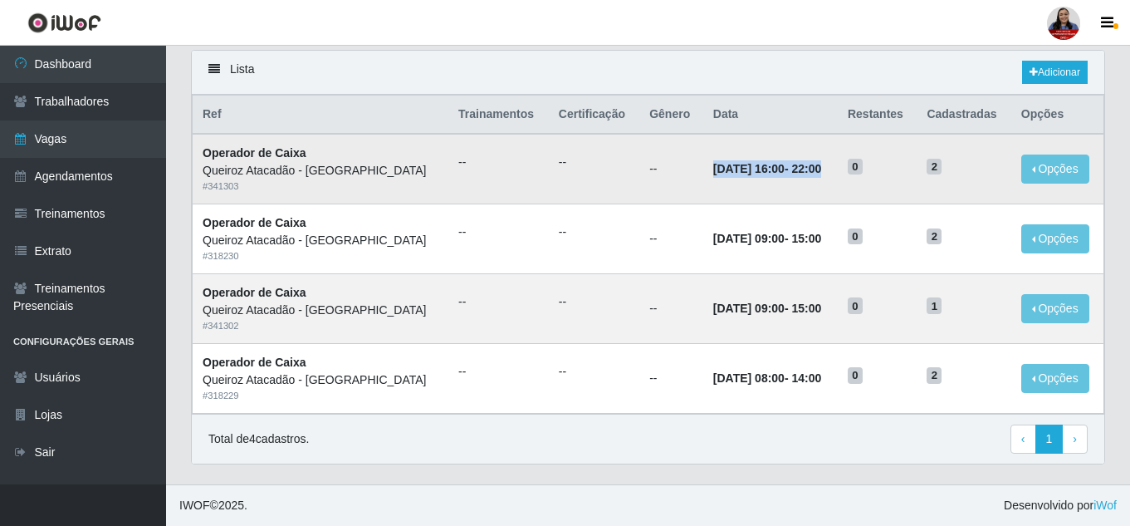
drag, startPoint x: 705, startPoint y: 169, endPoint x: 857, endPoint y: 172, distance: 152.0
click at [857, 172] on tr "Operador de [PERSON_NAME] Atacadão - [GEOGRAPHIC_DATA] do Amarante # 341303 -- …" at bounding box center [649, 169] width 912 height 70
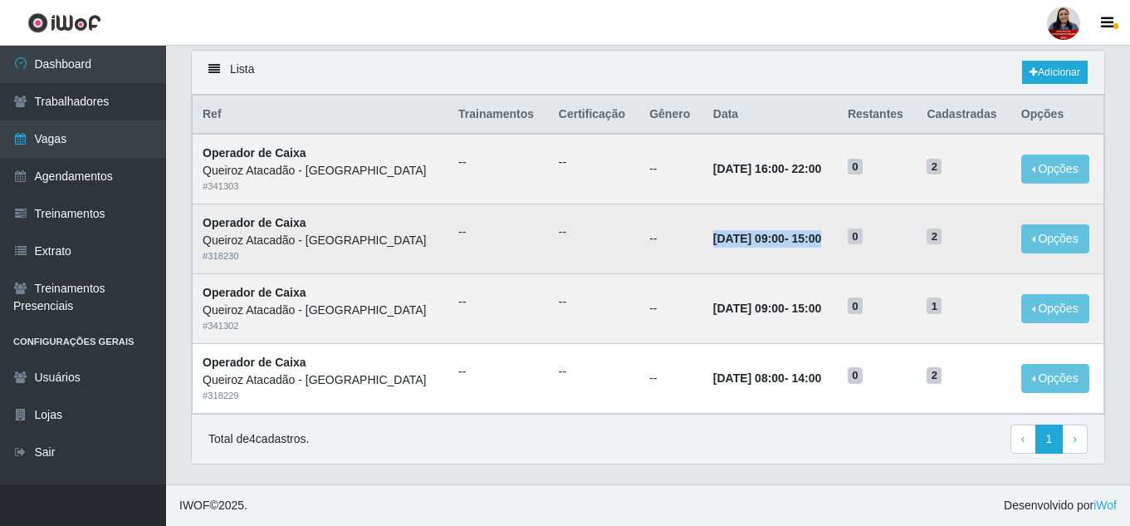
drag, startPoint x: 705, startPoint y: 243, endPoint x: 857, endPoint y: 243, distance: 152.0
click at [857, 243] on tr "Operador de Caixa Queiroz Atacadão - São Gonçalo do Amarante # 318230 -- -- -- …" at bounding box center [649, 239] width 912 height 70
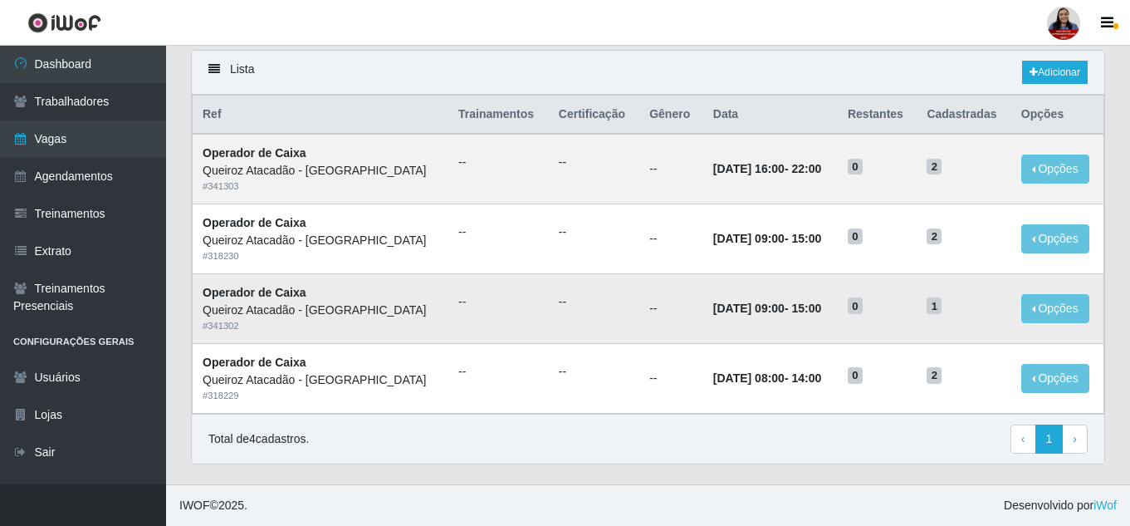
click at [838, 292] on td "05/09/2025, 09:00 - 15:00" at bounding box center [770, 308] width 135 height 70
click at [182, 159] on div "Lista Adicionar Ref Trainamentos Certificação Gênero Data Restantes Cadastradas…" at bounding box center [648, 267] width 939 height 434
drag, startPoint x: 773, startPoint y: 171, endPoint x: 848, endPoint y: 176, distance: 74.9
click at [838, 176] on td "05/09/2025, 16:00 - 22:00" at bounding box center [770, 169] width 135 height 70
click at [838, 180] on td "05/09/2025, 16:00 - 22:00" at bounding box center [770, 169] width 135 height 70
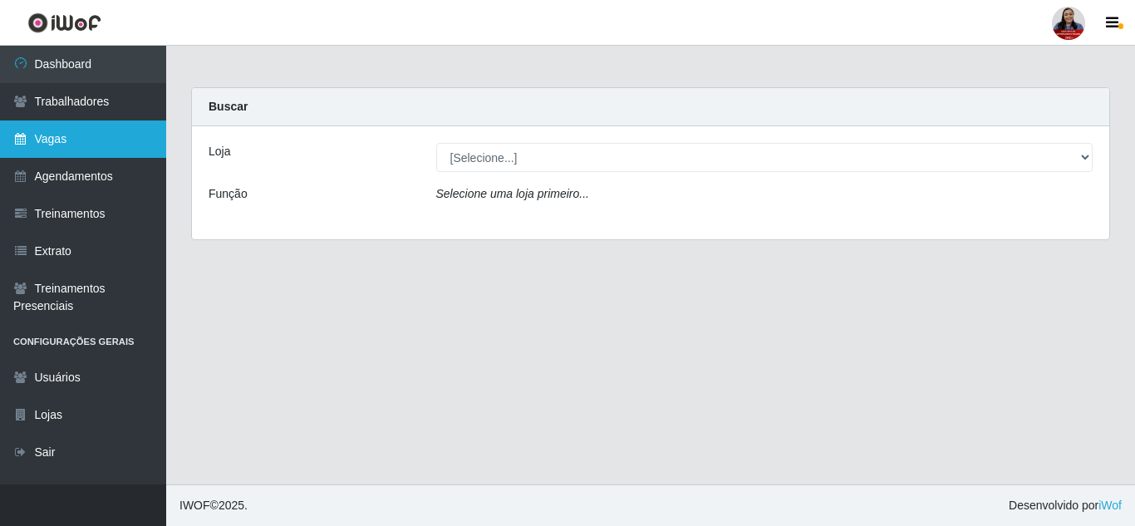
click at [76, 141] on link "Vagas" at bounding box center [83, 138] width 166 height 37
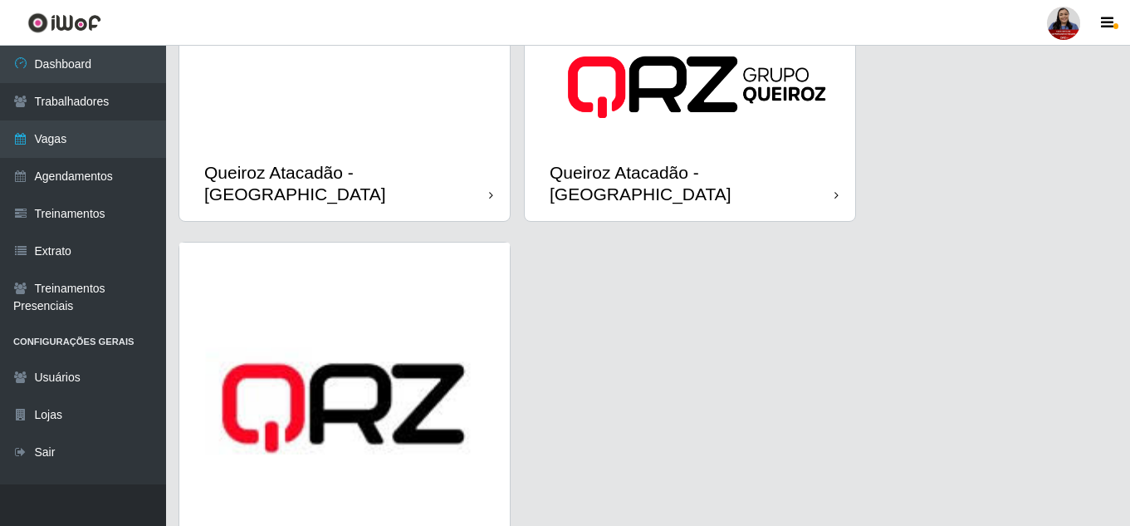
scroll to position [2506, 0]
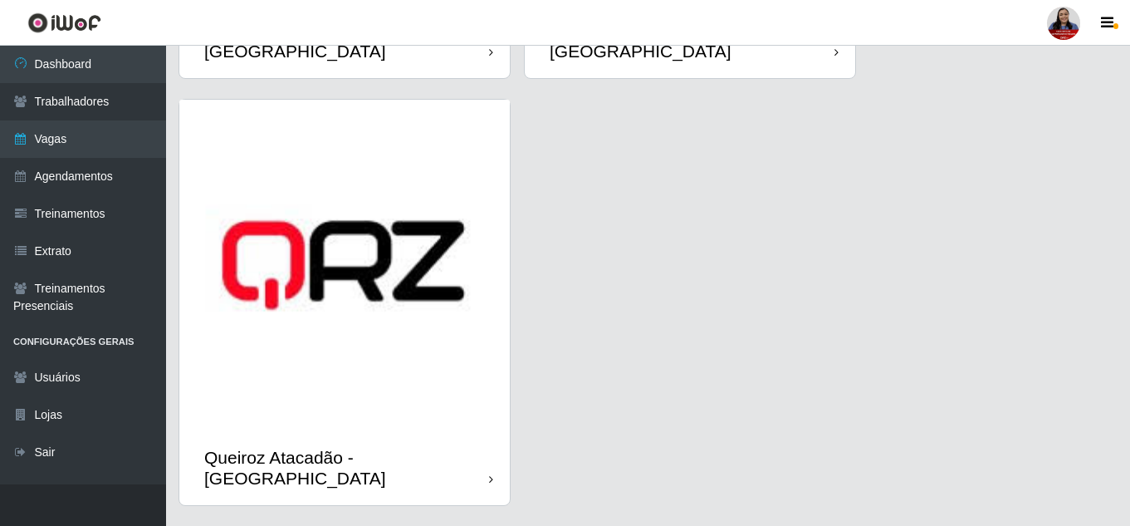
click at [362, 302] on img at bounding box center [344, 265] width 331 height 331
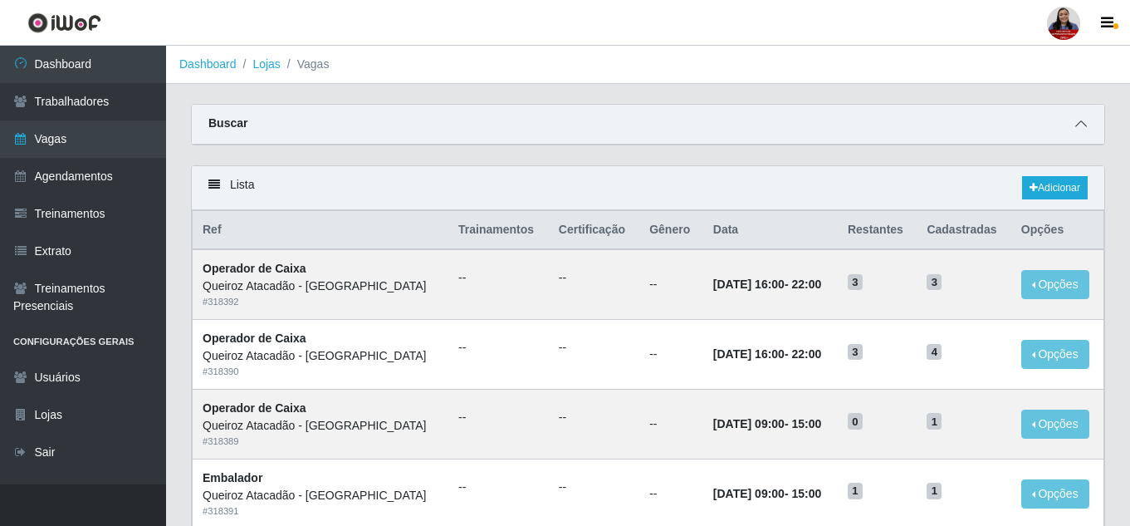
click at [1084, 125] on icon at bounding box center [1082, 124] width 12 height 12
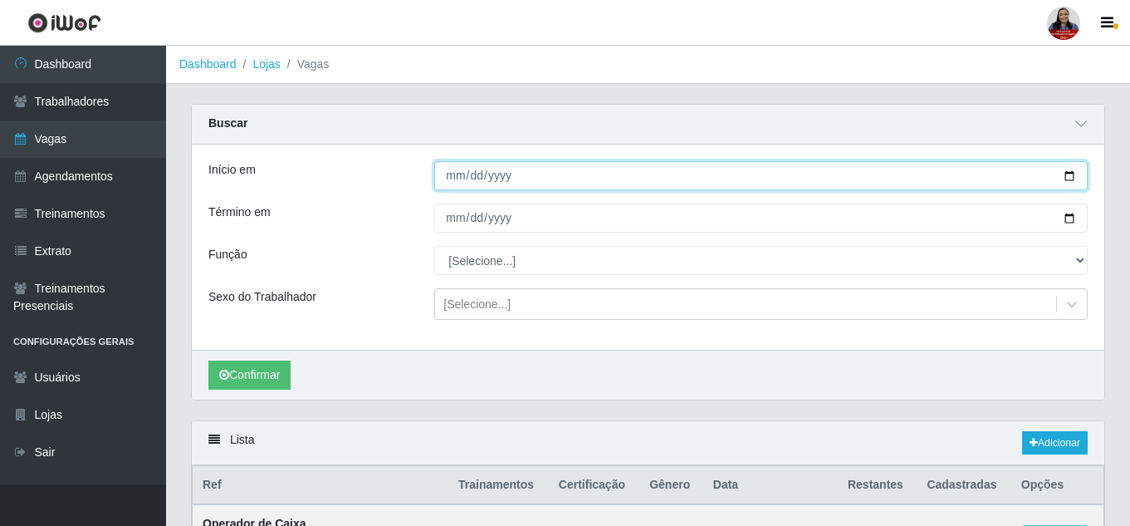
click at [1067, 180] on input "Início em" at bounding box center [761, 175] width 654 height 29
type input "[DATE]"
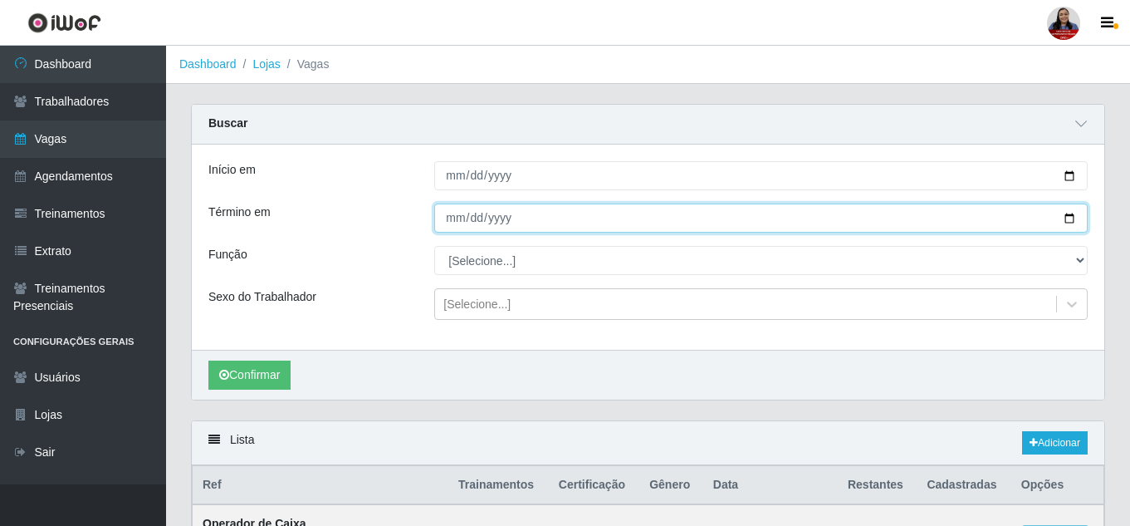
click at [1074, 218] on input "Término em" at bounding box center [761, 217] width 654 height 29
type input "[DATE]"
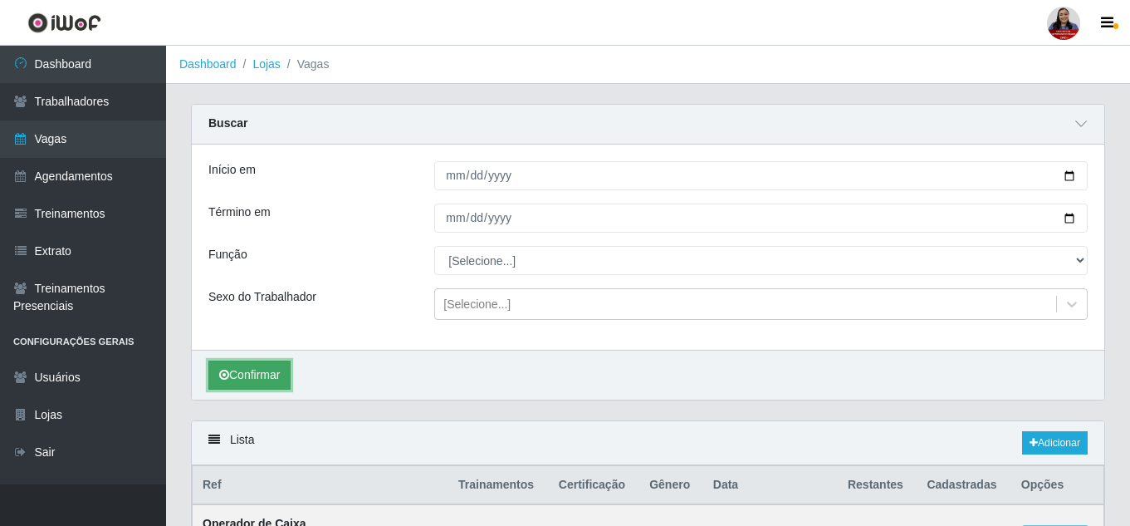
click at [273, 370] on button "Confirmar" at bounding box center [249, 374] width 82 height 29
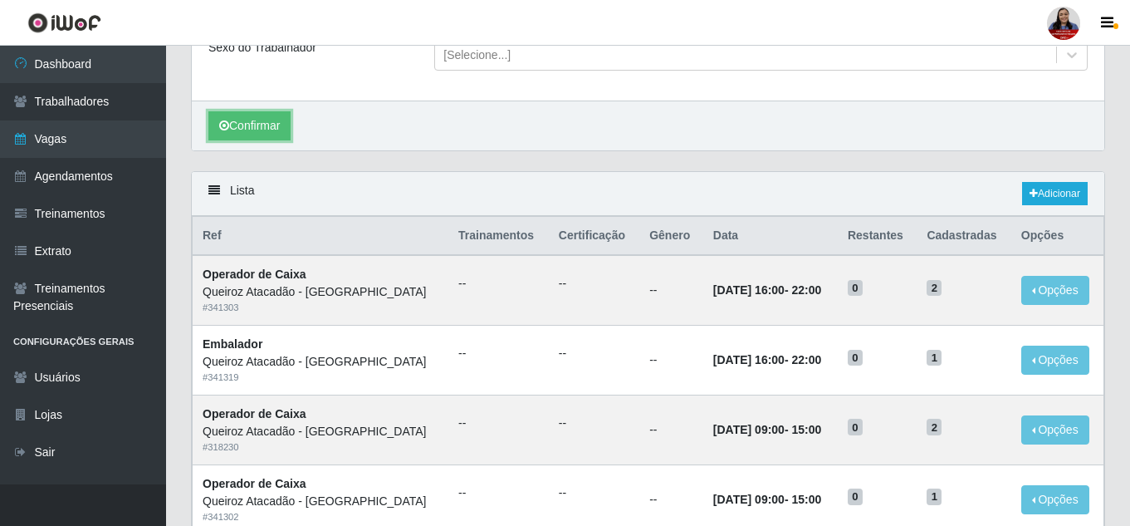
scroll to position [83, 0]
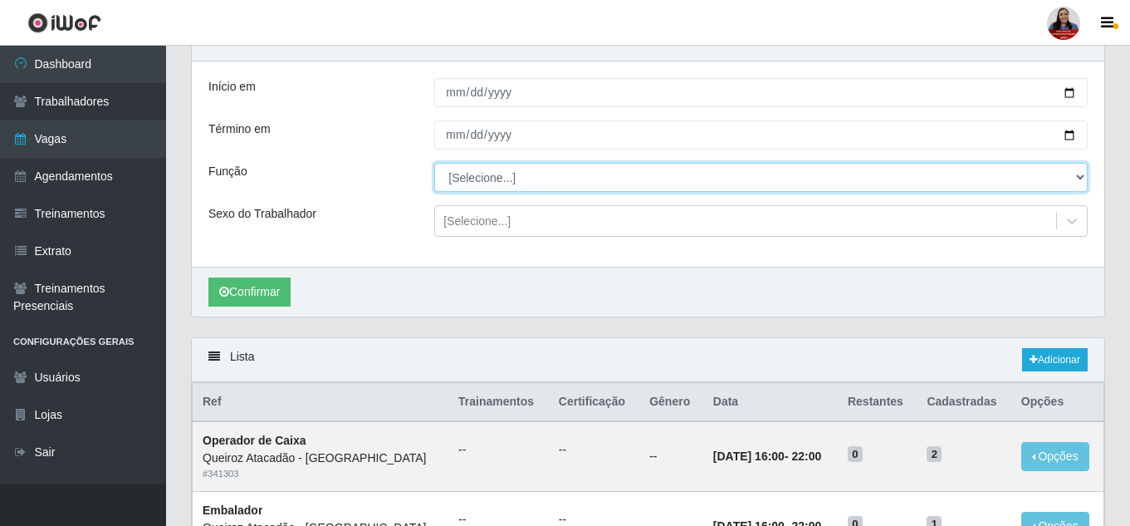
click at [542, 174] on select "[Selecione...] Embalador Embalador + Embalador ++ Operador de Caixa Operador de…" at bounding box center [761, 177] width 654 height 29
select select "22"
click at [434, 164] on select "[Selecione...] Embalador Embalador + Embalador ++ Operador de Caixa Operador de…" at bounding box center [761, 177] width 654 height 29
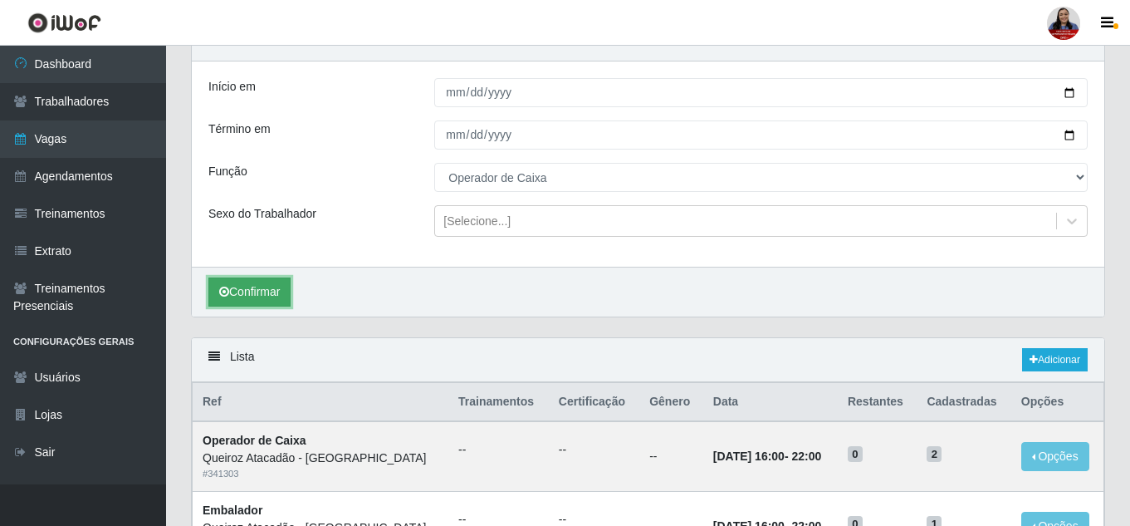
click at [268, 295] on button "Confirmar" at bounding box center [249, 291] width 82 height 29
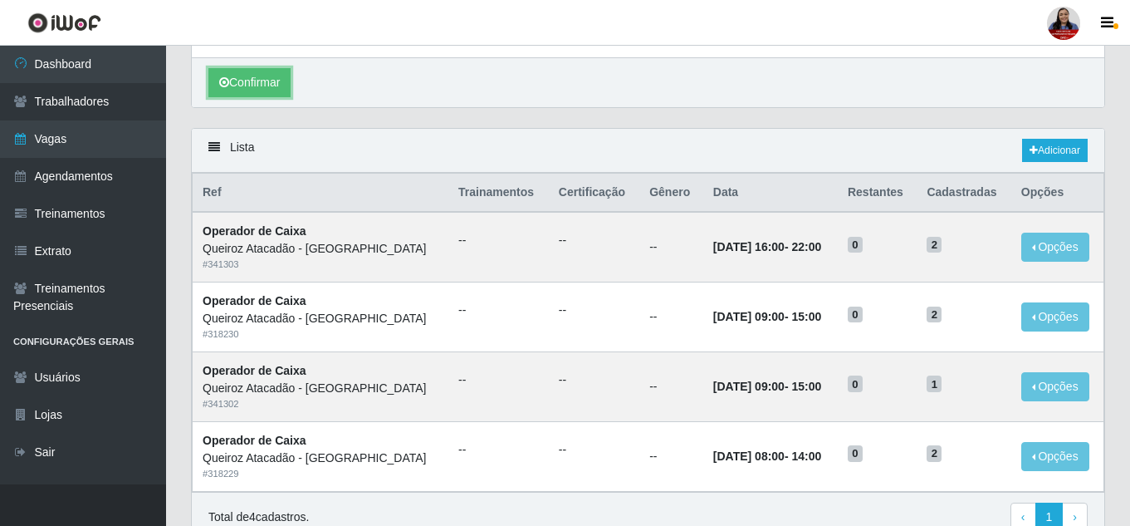
scroll to position [332, 0]
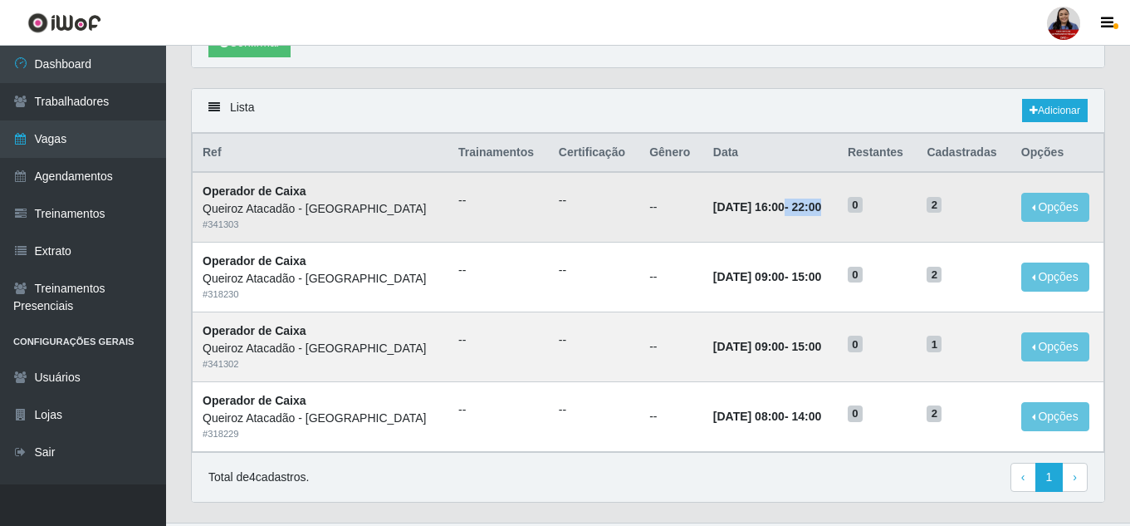
drag, startPoint x: 774, startPoint y: 209, endPoint x: 861, endPoint y: 215, distance: 87.4
click at [861, 215] on tr "Operador de [PERSON_NAME] Atacadão - [GEOGRAPHIC_DATA] do Amarante # 341303 -- …" at bounding box center [649, 207] width 912 height 70
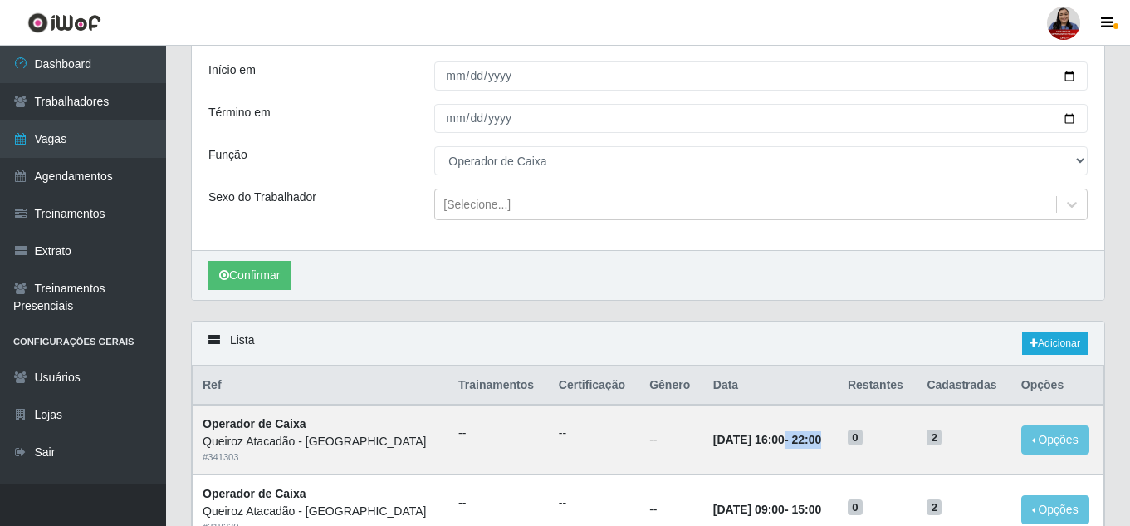
scroll to position [83, 0]
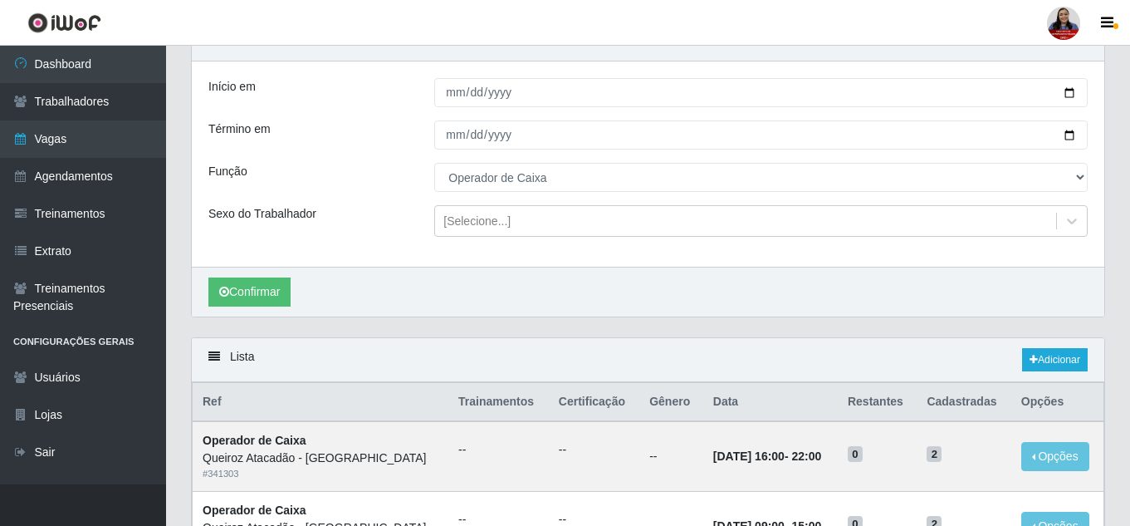
click at [639, 264] on div "Início em [DATE] Término em [DATE] Função [Selecione...] Embalador Embalador + …" at bounding box center [648, 163] width 913 height 205
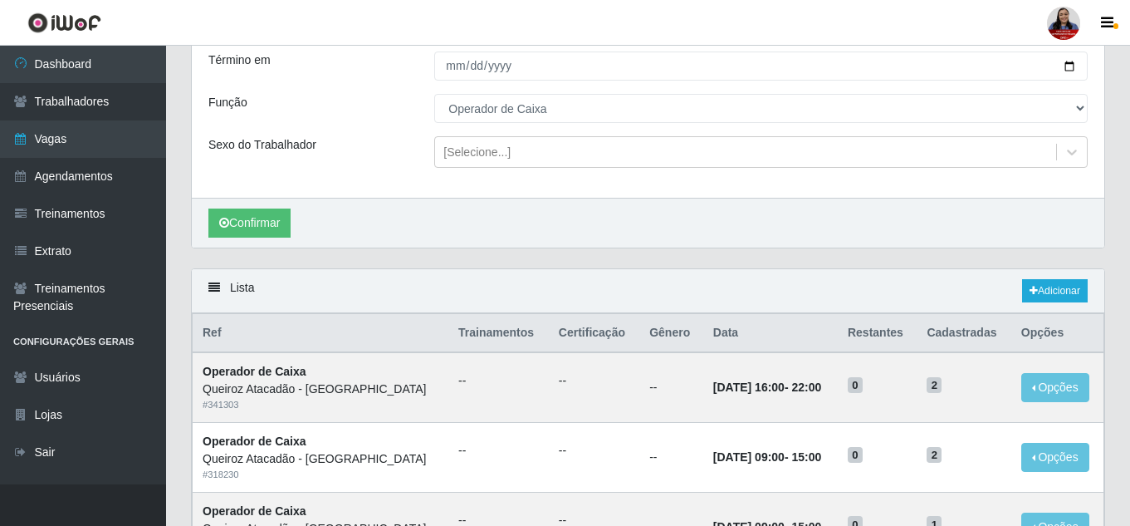
scroll to position [0, 0]
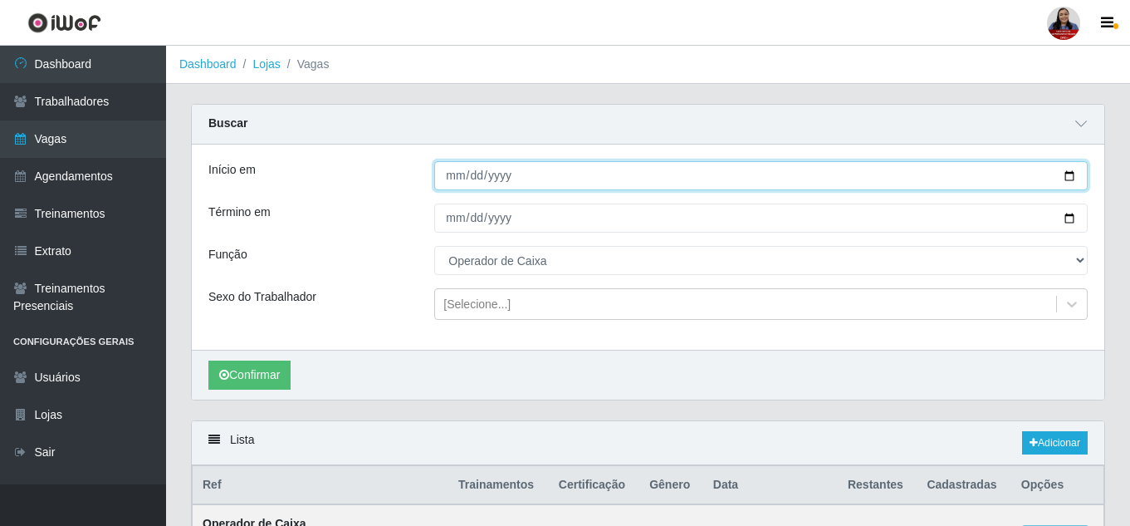
click at [1065, 177] on input "[DATE]" at bounding box center [761, 175] width 654 height 29
type input "[DATE]"
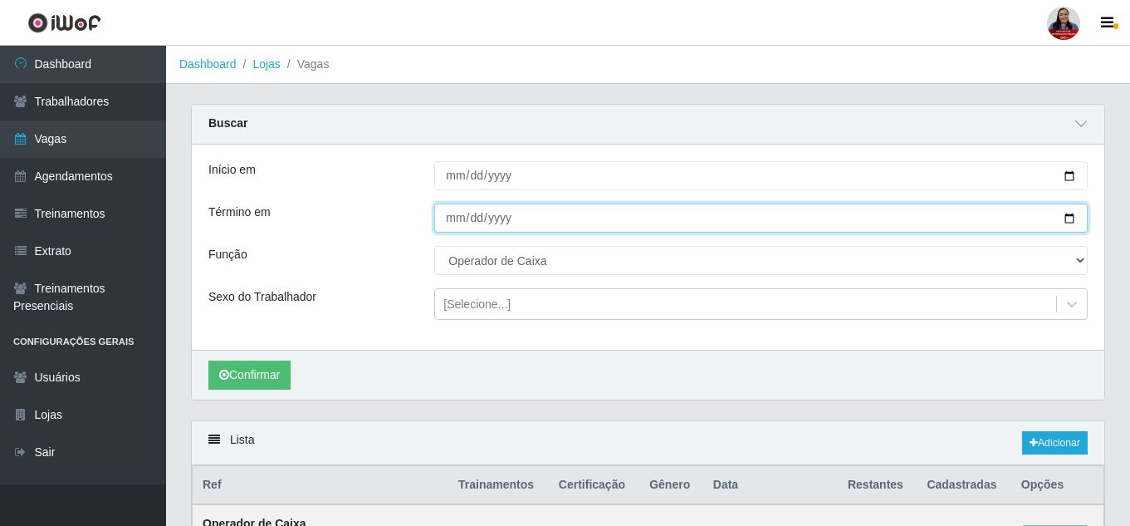
click at [1066, 219] on input "[DATE]" at bounding box center [761, 217] width 654 height 29
type input "[DATE]"
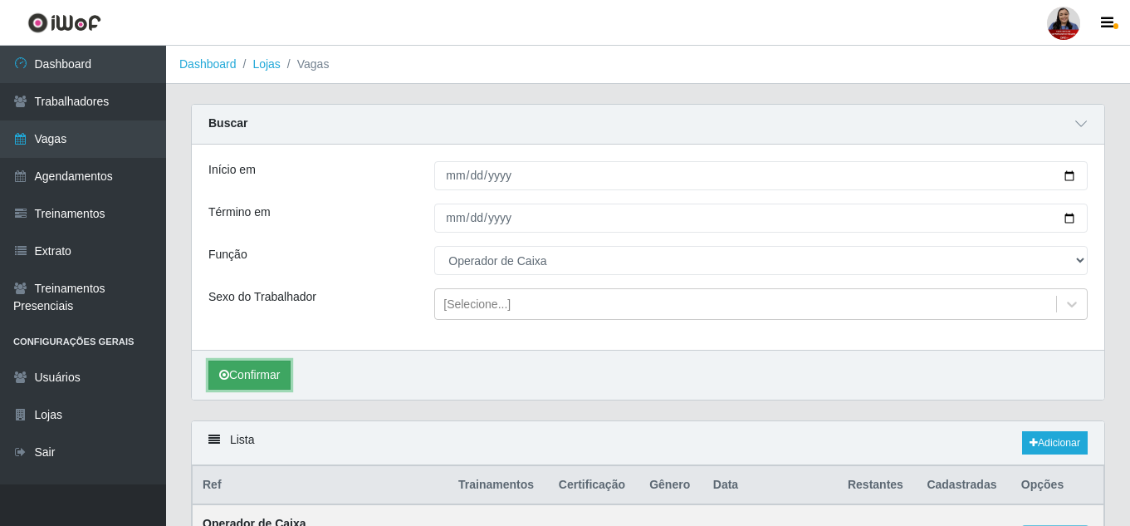
click at [240, 378] on button "Confirmar" at bounding box center [249, 374] width 82 height 29
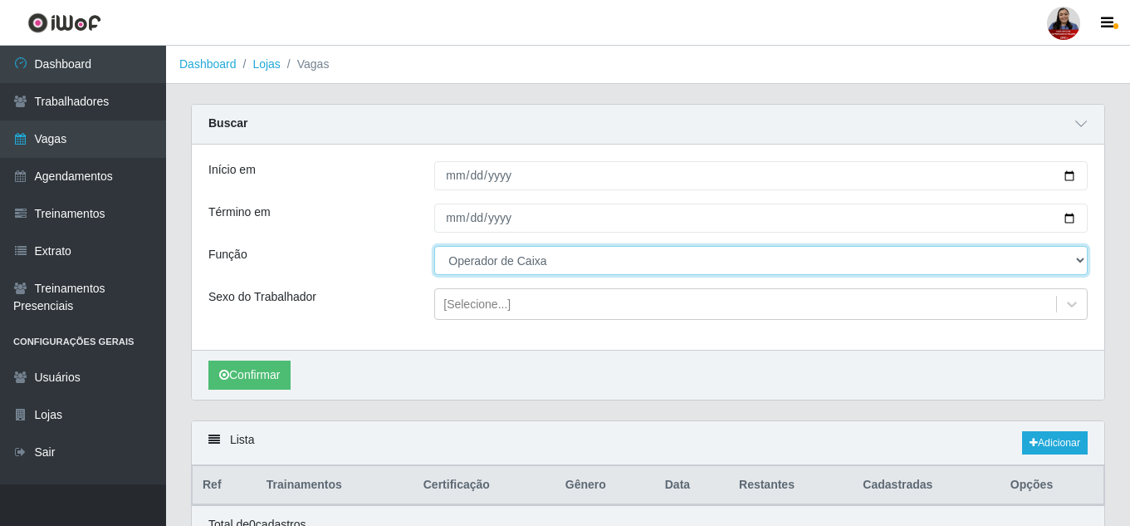
click at [571, 257] on select "[Selecione...] Embalador Embalador + Embalador ++ Operador de Caixa Operador de…" at bounding box center [761, 260] width 654 height 29
select select "72"
click at [434, 247] on select "[Selecione...] Embalador Embalador + Embalador ++ Operador de Caixa Operador de…" at bounding box center [761, 260] width 654 height 29
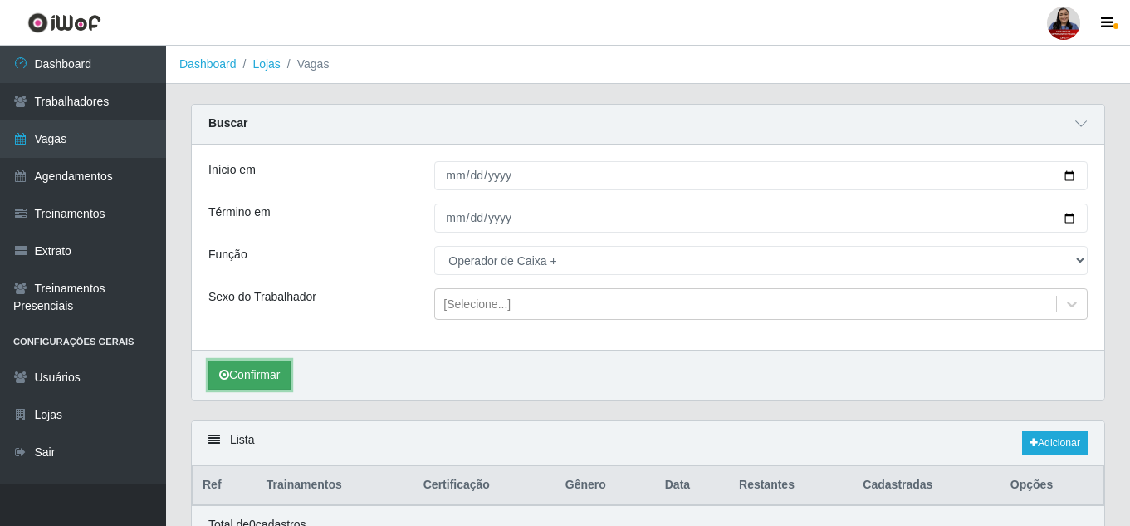
click at [257, 380] on button "Confirmar" at bounding box center [249, 374] width 82 height 29
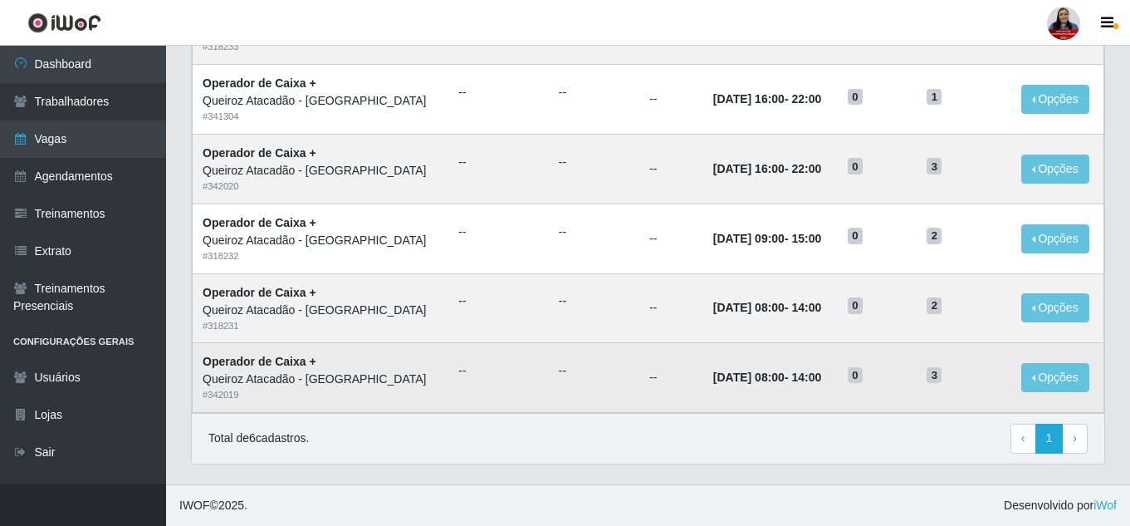
scroll to position [428, 0]
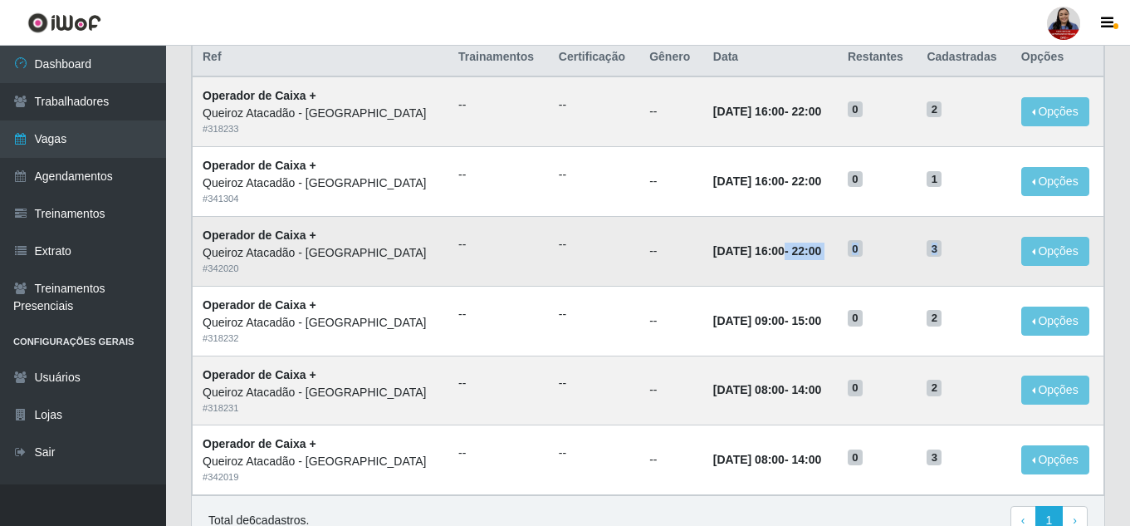
drag, startPoint x: 773, startPoint y: 254, endPoint x: 959, endPoint y: 256, distance: 186.0
click at [959, 256] on tr "Operador de Caixa + Queiroz Atacadão - [GEOGRAPHIC_DATA] do Amarante # 342020 -…" at bounding box center [649, 251] width 912 height 70
click at [959, 256] on h5 "3" at bounding box center [964, 247] width 74 height 17
drag, startPoint x: 772, startPoint y: 252, endPoint x: 850, endPoint y: 251, distance: 78.1
click at [838, 251] on td "[DATE] 16:00 - 22:00" at bounding box center [770, 251] width 135 height 70
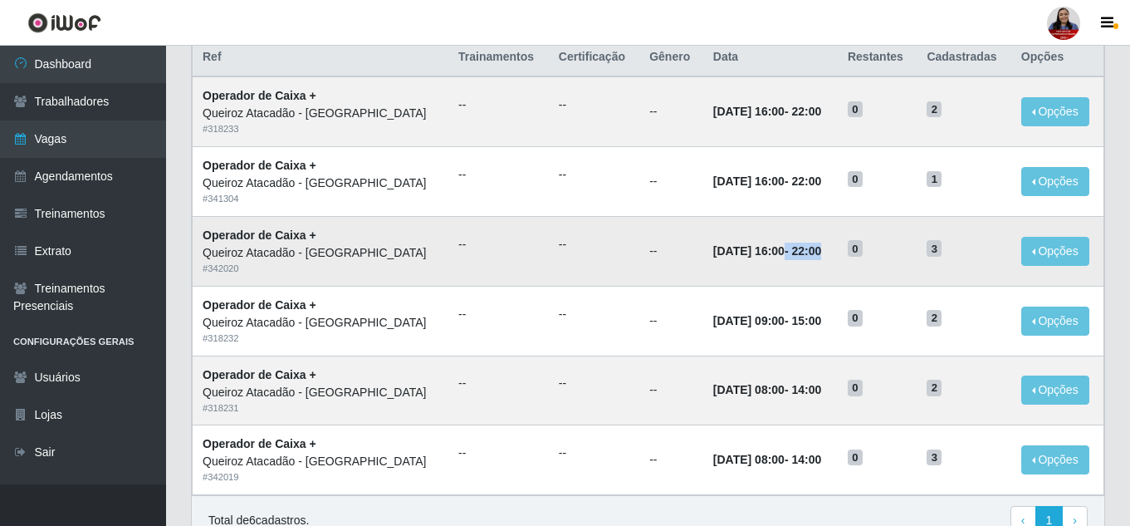
click at [838, 249] on td "[DATE] 16:00 - 22:00" at bounding box center [770, 251] width 135 height 70
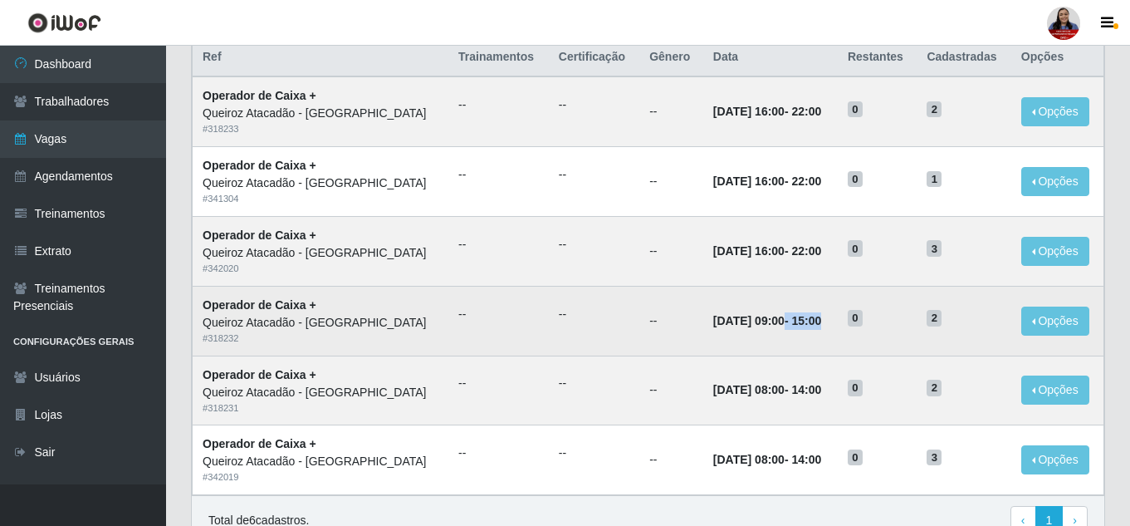
drag, startPoint x: 774, startPoint y: 321, endPoint x: 843, endPoint y: 321, distance: 68.9
click at [821, 321] on strong "[DATE] 09:00 - 15:00" at bounding box center [767, 320] width 108 height 13
click at [825, 354] on td "[DATE] 09:00 - 15:00" at bounding box center [770, 321] width 135 height 70
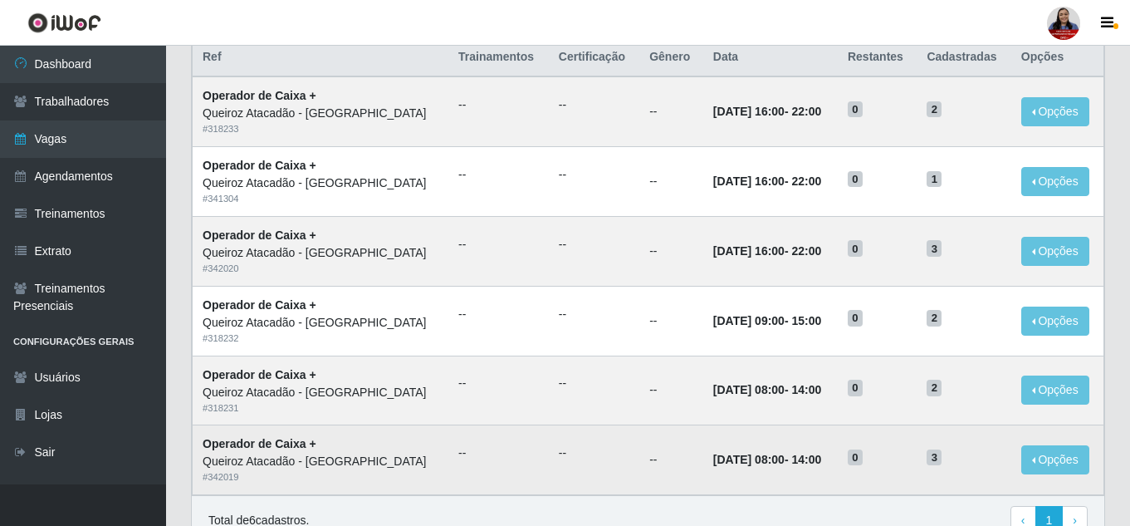
drag, startPoint x: 781, startPoint y: 461, endPoint x: 850, endPoint y: 456, distance: 69.1
click at [838, 456] on td "[DATE] 08:00 - 14:00" at bounding box center [770, 460] width 135 height 70
click at [961, 473] on td "3" at bounding box center [964, 460] width 94 height 70
drag, startPoint x: 775, startPoint y: 462, endPoint x: 818, endPoint y: 462, distance: 43.2
click at [818, 462] on strong "[DATE] 08:00 - 14:00" at bounding box center [767, 459] width 108 height 13
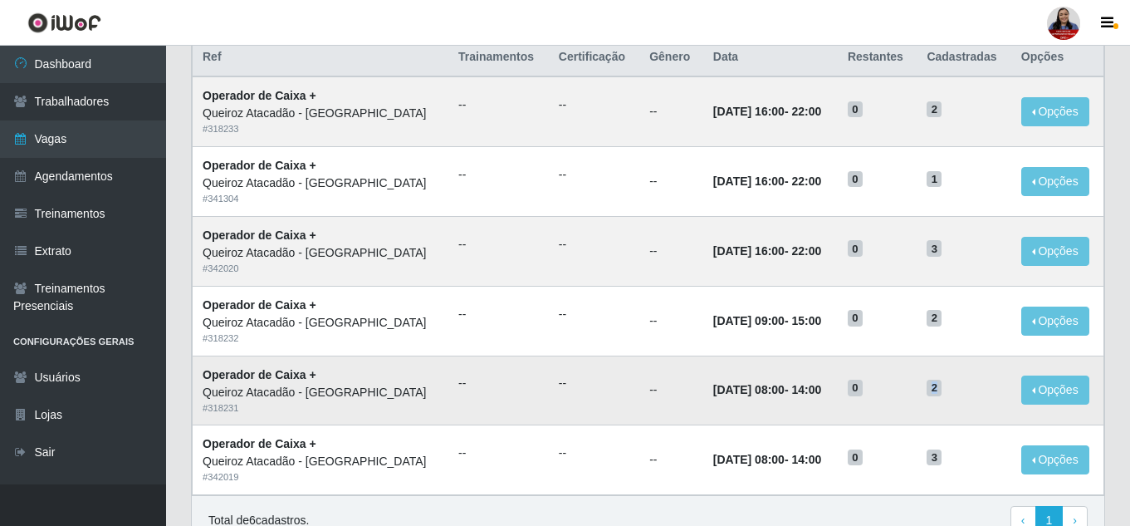
drag, startPoint x: 943, startPoint y: 390, endPoint x: 954, endPoint y: 390, distance: 10.8
click at [954, 390] on h5 "2" at bounding box center [964, 386] width 74 height 17
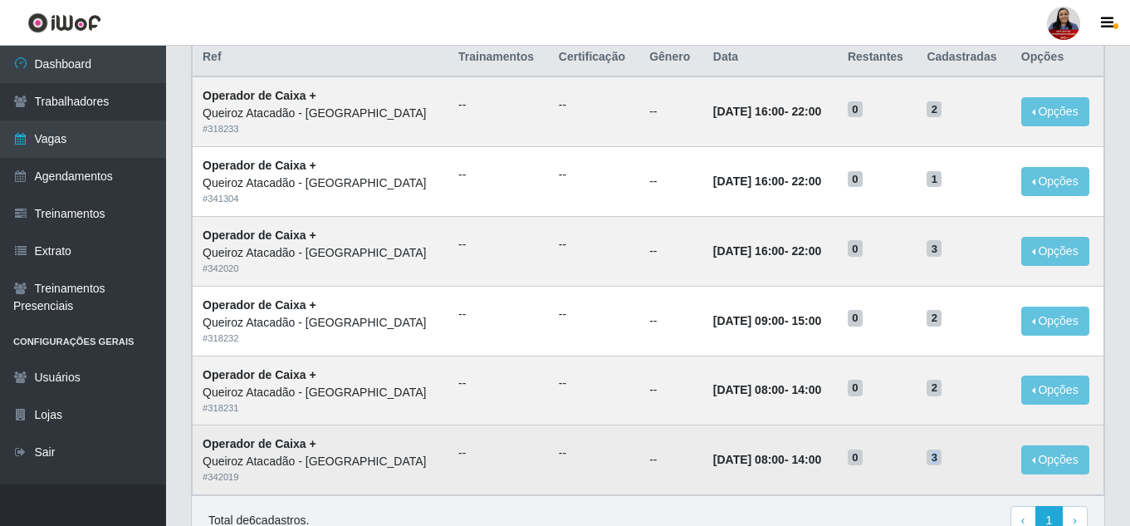
drag, startPoint x: 943, startPoint y: 463, endPoint x: 956, endPoint y: 463, distance: 13.3
click at [956, 463] on h5 "3" at bounding box center [964, 456] width 74 height 17
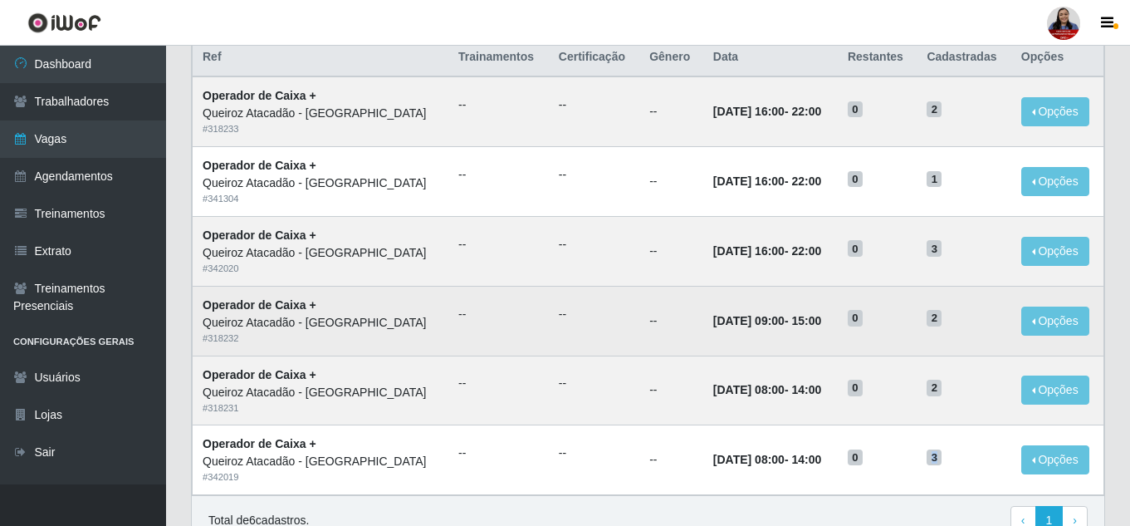
drag, startPoint x: 777, startPoint y: 321, endPoint x: 847, endPoint y: 323, distance: 69.8
click at [838, 323] on td "[DATE] 09:00 - 15:00" at bounding box center [770, 321] width 135 height 70
drag, startPoint x: 947, startPoint y: 317, endPoint x: 963, endPoint y: 320, distance: 16.8
click at [963, 320] on h5 "2" at bounding box center [964, 316] width 74 height 17
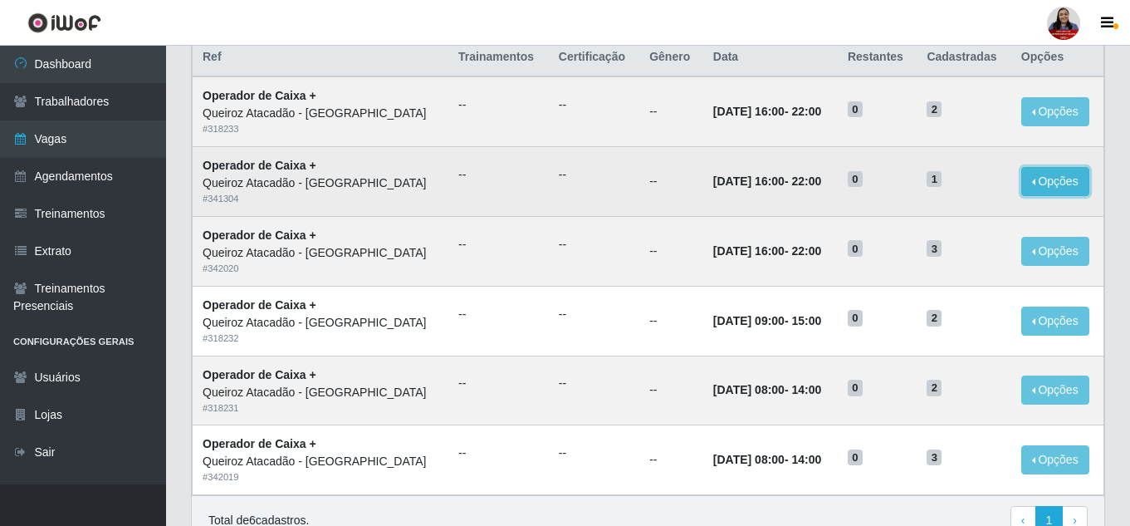
click at [1027, 184] on button "Opções" at bounding box center [1056, 181] width 68 height 29
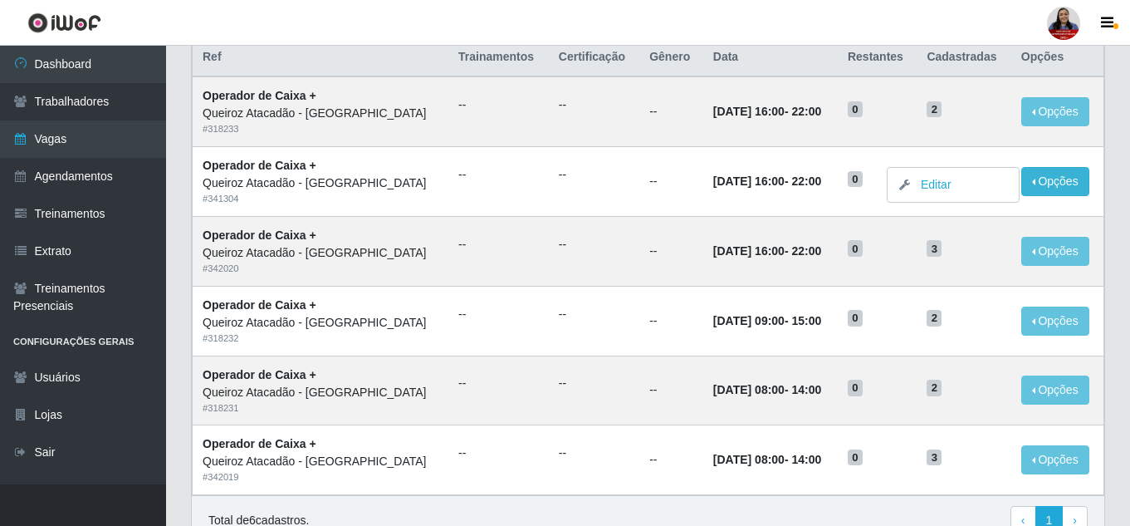
click at [179, 179] on div "Lista Adicionar Ref Trainamentos Certificação Gênero Data Restantes Cadastradas…" at bounding box center [648, 280] width 939 height 574
